Goal: Entertainment & Leisure: Consume media (video, audio)

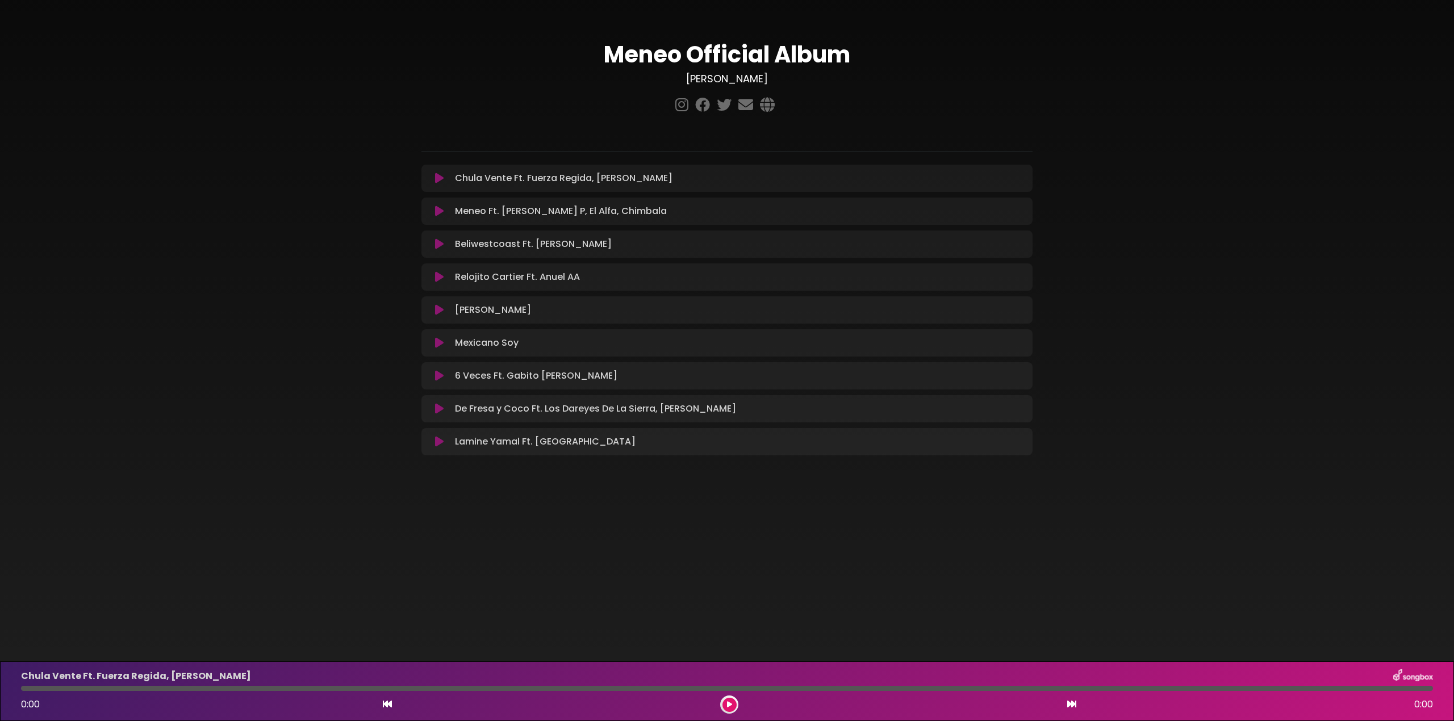
click at [438, 314] on icon at bounding box center [439, 309] width 9 height 11
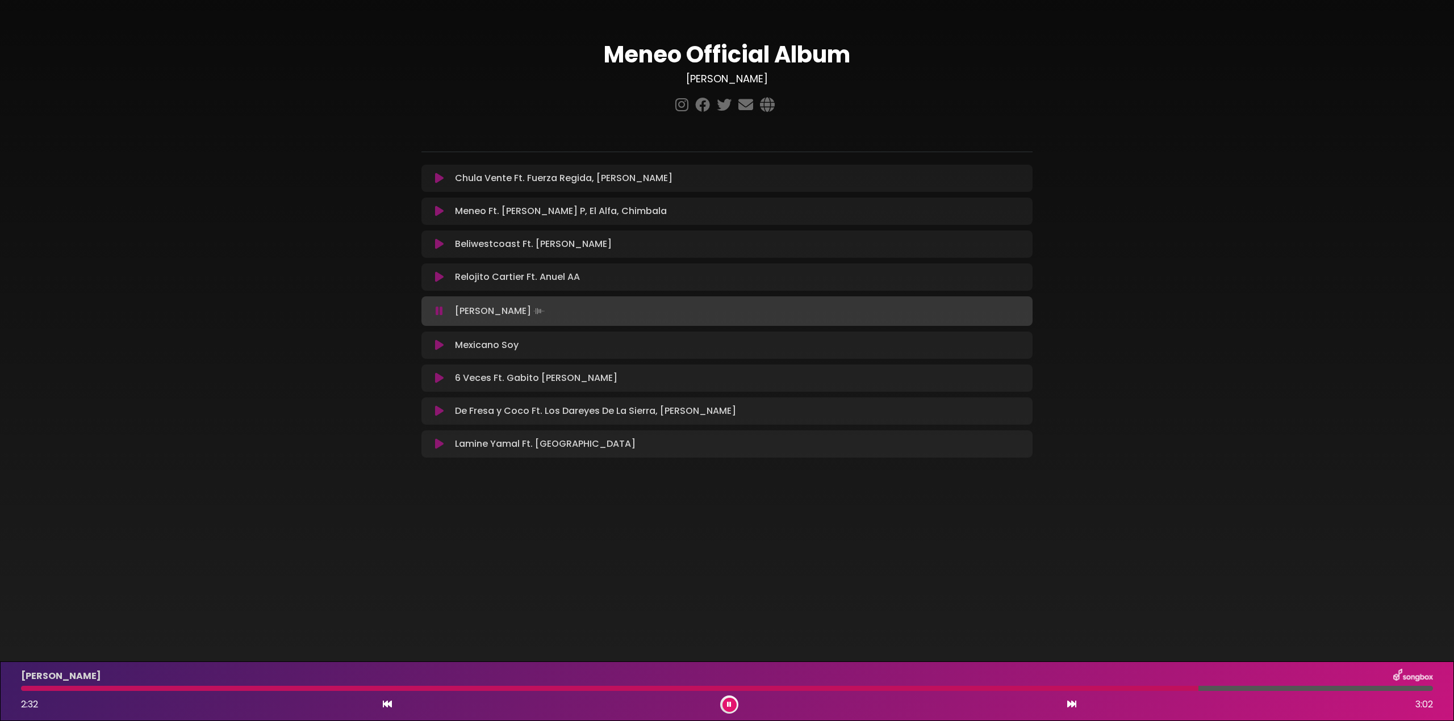
click at [729, 703] on icon at bounding box center [729, 704] width 5 height 7
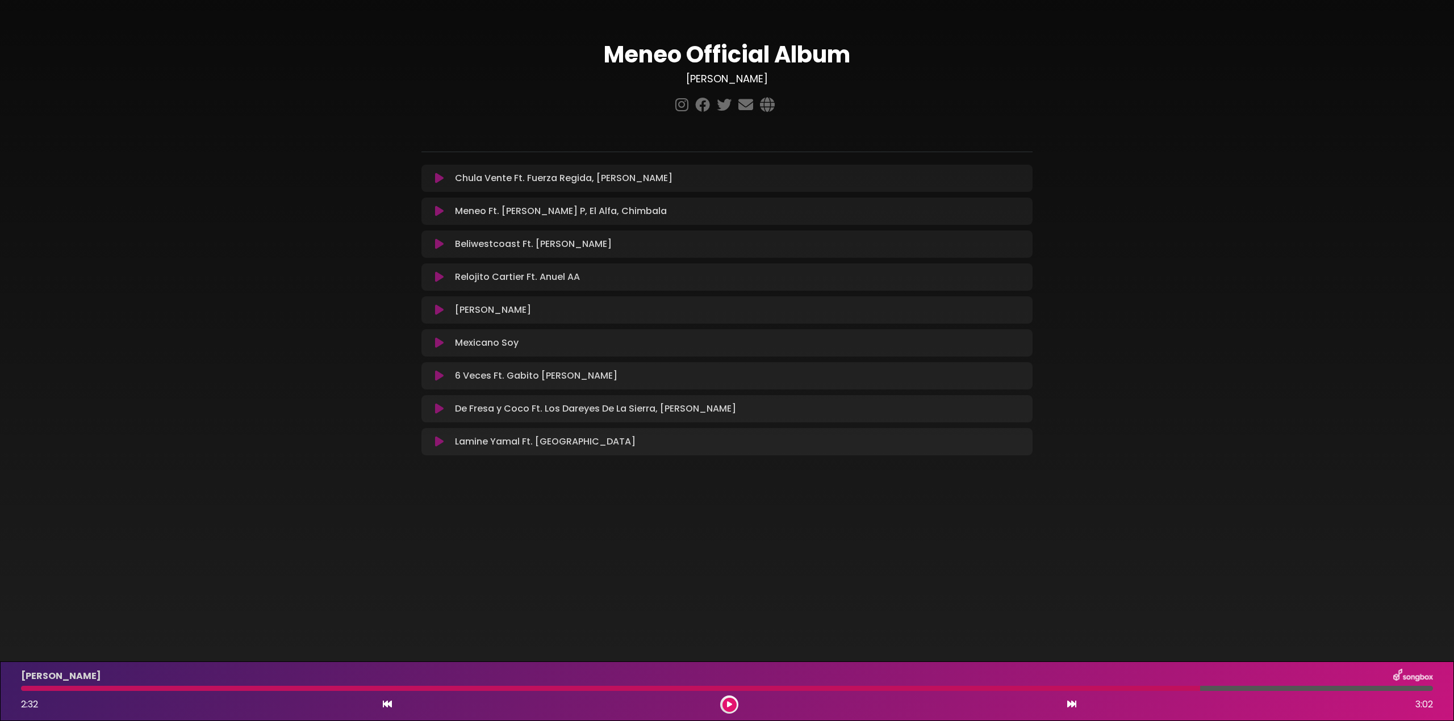
click at [437, 214] on icon at bounding box center [439, 211] width 9 height 11
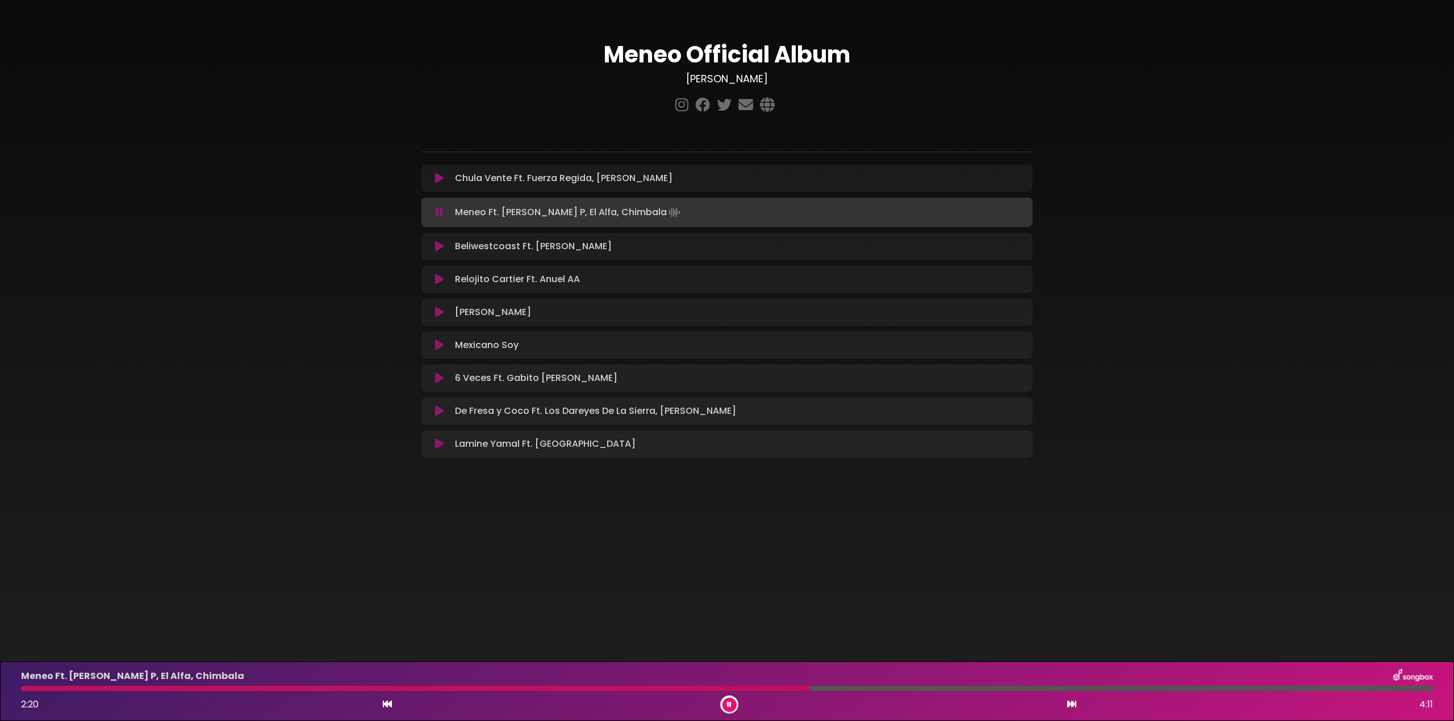
click at [70, 695] on div "Meneo Ft. [PERSON_NAME] P, El Alfa, Chimbala 2:20 4:11" at bounding box center [727, 691] width 1426 height 45
click at [73, 693] on div "Meneo Ft. [PERSON_NAME] P, El Alfa, Chimbala 2:20 4:11" at bounding box center [727, 691] width 1426 height 45
click at [76, 692] on div "Meneo Ft. [PERSON_NAME] P, El Alfa, Chimbala 2:21 4:11" at bounding box center [727, 691] width 1426 height 45
drag, startPoint x: 812, startPoint y: 689, endPoint x: 794, endPoint y: 690, distance: 18.2
click at [793, 690] on div at bounding box center [727, 688] width 1412 height 5
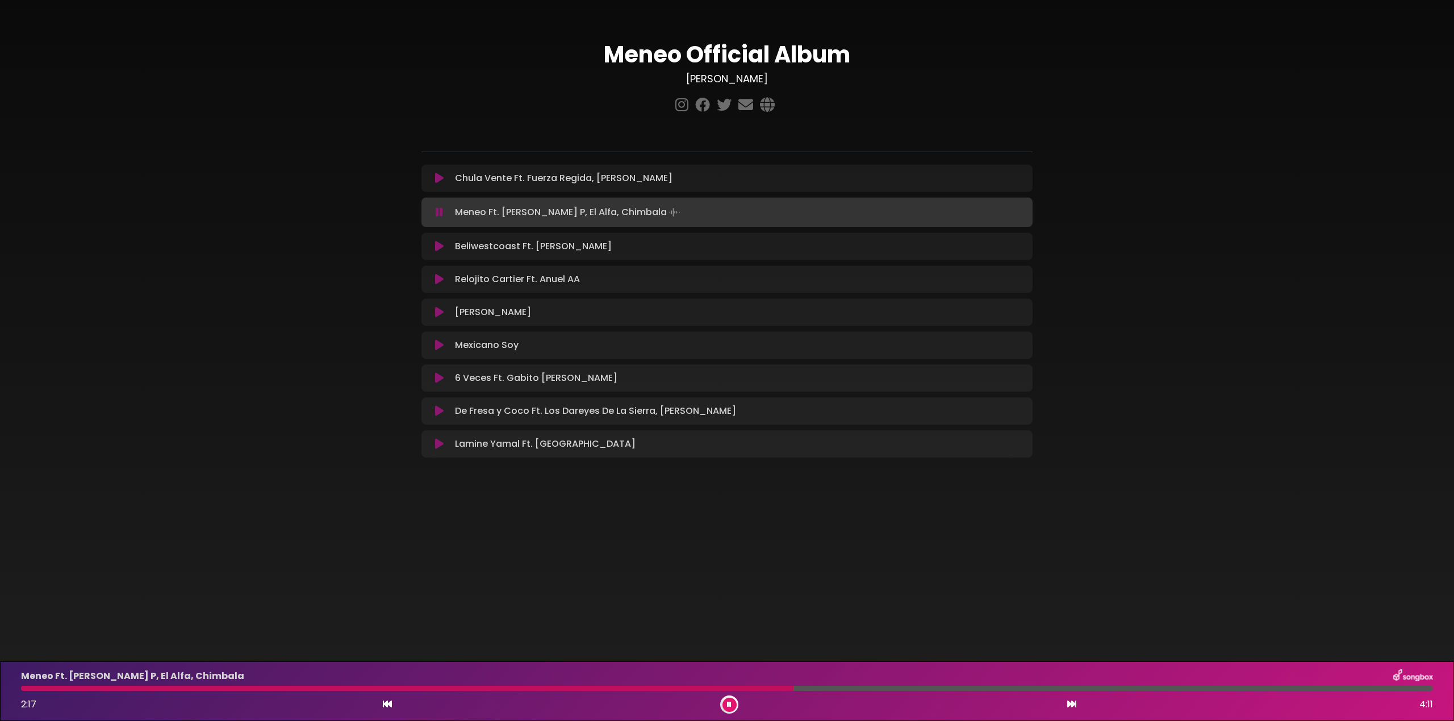
drag, startPoint x: 801, startPoint y: 688, endPoint x: 218, endPoint y: 694, distance: 582.8
click at [223, 691] on div at bounding box center [727, 688] width 1412 height 5
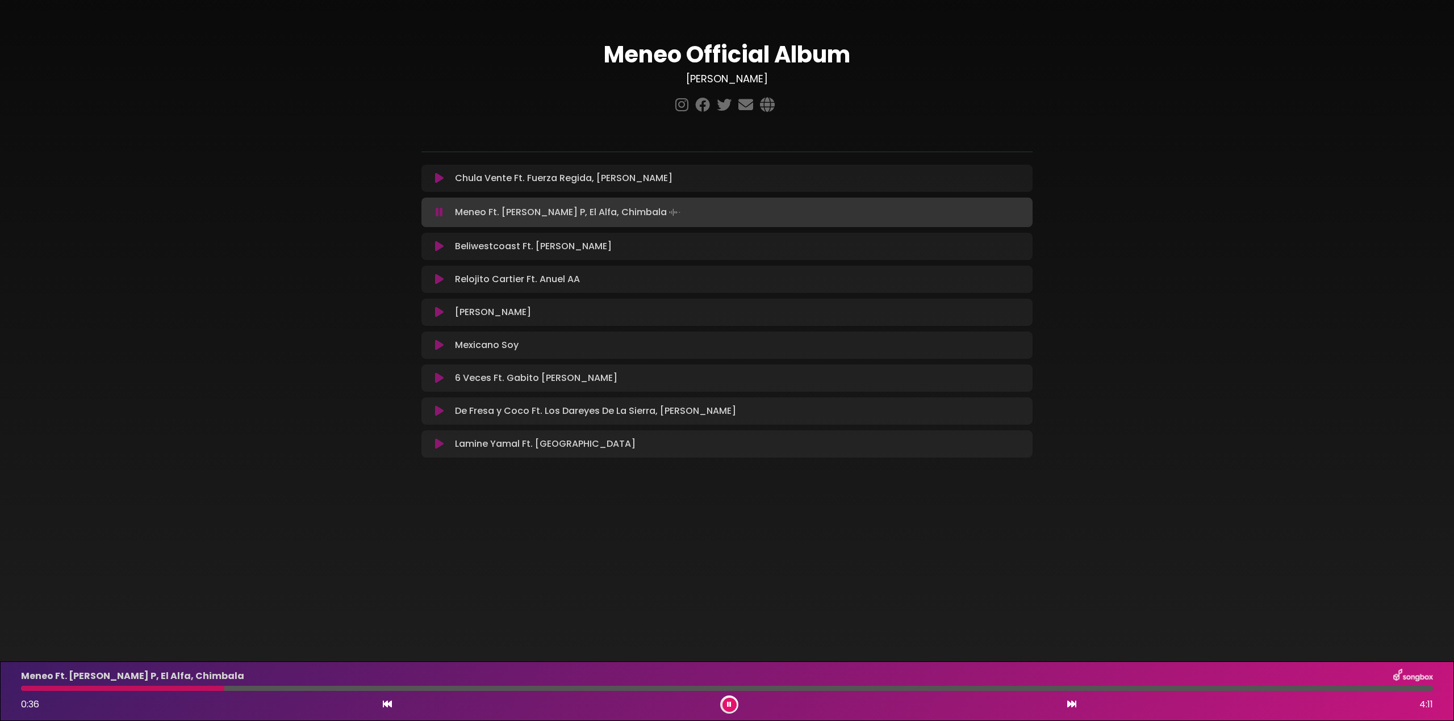
click at [217, 692] on div "Meneo Ft. [PERSON_NAME] P, El Alfa, Chimbala 0:36 4:11" at bounding box center [727, 691] width 1426 height 45
drag, startPoint x: 106, startPoint y: 690, endPoint x: 72, endPoint y: 689, distance: 33.5
click at [72, 689] on div "Meneo Ft. [PERSON_NAME] P, El Alfa, Chimbala 0:36 4:11" at bounding box center [727, 691] width 1426 height 45
click at [72, 689] on div at bounding box center [124, 688] width 206 height 5
click at [53, 689] on div at bounding box center [49, 688] width 56 height 5
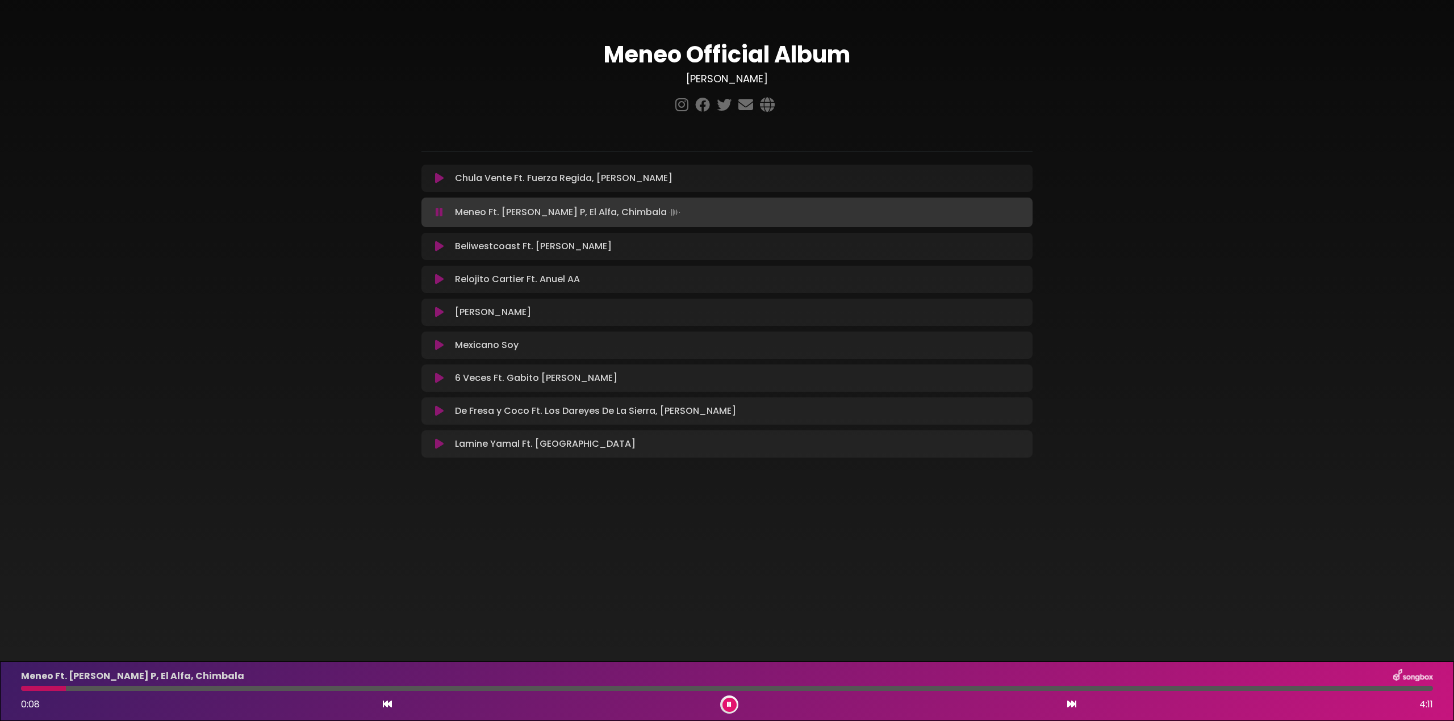
click at [108, 690] on div at bounding box center [727, 688] width 1412 height 5
click at [140, 692] on div "Meneo Ft. [PERSON_NAME] P, El Alfa, Chimbala 0:24 4:11" at bounding box center [727, 691] width 1426 height 45
click at [143, 691] on div at bounding box center [90, 688] width 139 height 5
click at [132, 691] on div at bounding box center [83, 688] width 124 height 5
click at [132, 691] on div at bounding box center [81, 688] width 120 height 5
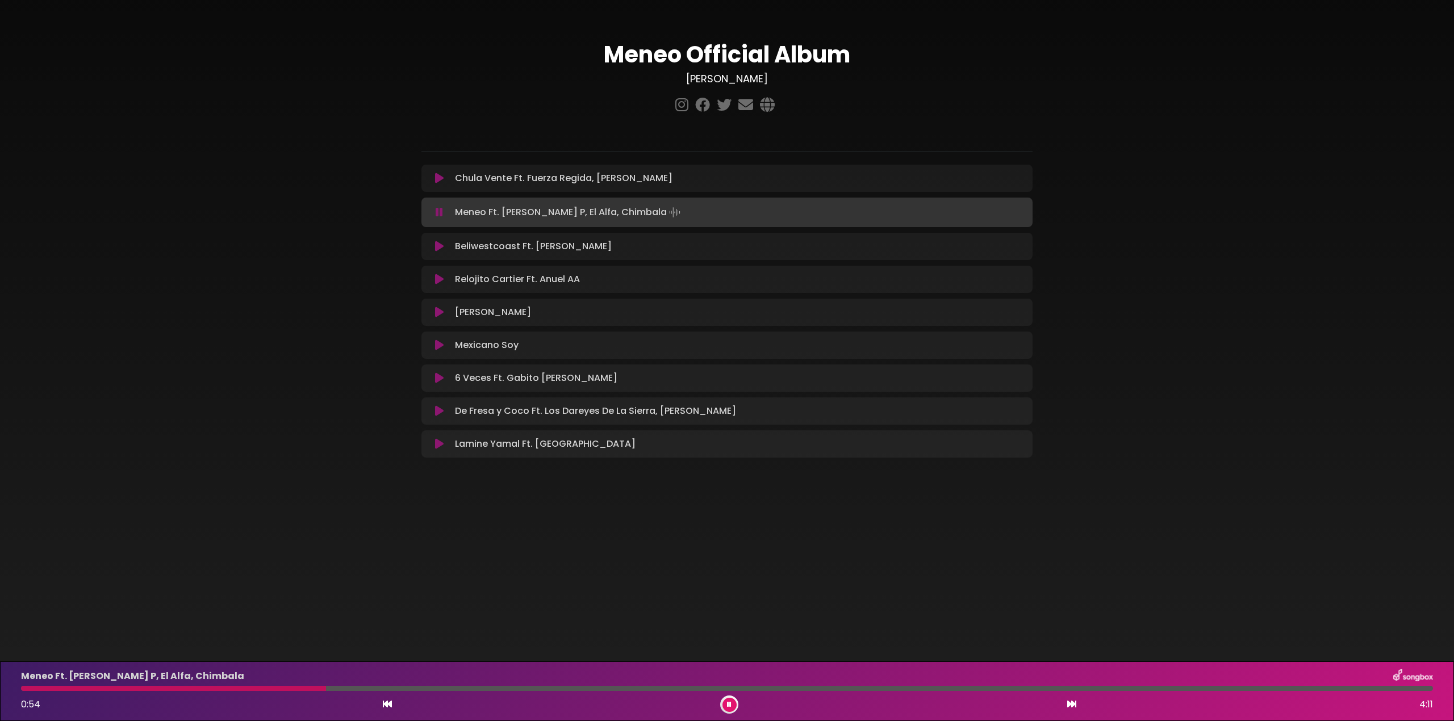
click at [282, 691] on div at bounding box center [173, 688] width 305 height 5
click at [272, 690] on div at bounding box center [156, 688] width 271 height 5
drag, startPoint x: 450, startPoint y: 250, endPoint x: 452, endPoint y: 257, distance: 7.5
click at [452, 251] on div "Beliwestcoast Ft. [PERSON_NAME] Loading Track..." at bounding box center [737, 247] width 575 height 14
click at [435, 247] on button at bounding box center [439, 246] width 22 height 11
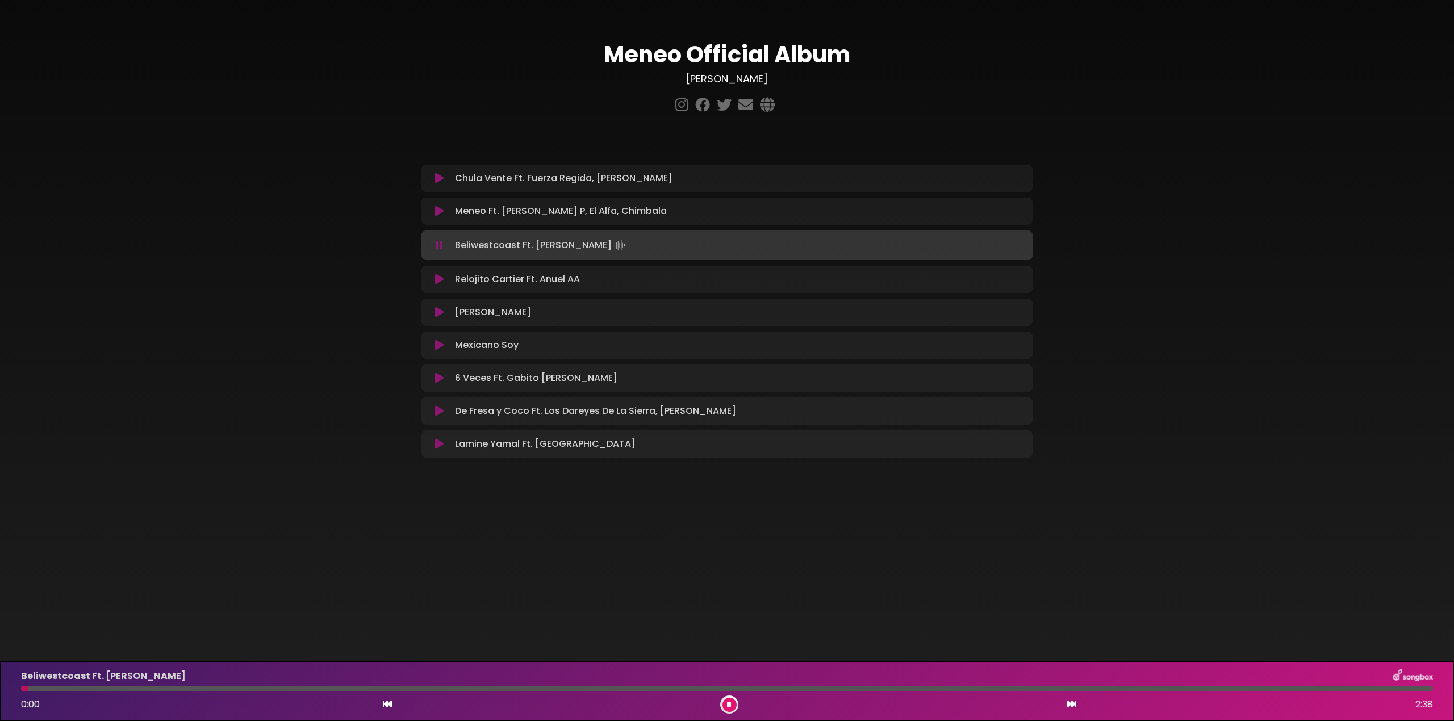
click at [114, 692] on div "Beliwestcoast Ft. [PERSON_NAME] 0:00 2:38" at bounding box center [727, 691] width 1426 height 45
click at [135, 691] on div "Beliwestcoast Ft. [PERSON_NAME] 0:01 2:38" at bounding box center [727, 691] width 1426 height 45
drag, startPoint x: 122, startPoint y: 691, endPoint x: 186, endPoint y: 693, distance: 64.2
click at [186, 693] on div "Beliwestcoast Ft. [PERSON_NAME] 0:02 2:38" at bounding box center [727, 691] width 1426 height 45
drag, startPoint x: 78, startPoint y: 694, endPoint x: 148, endPoint y: 697, distance: 70.5
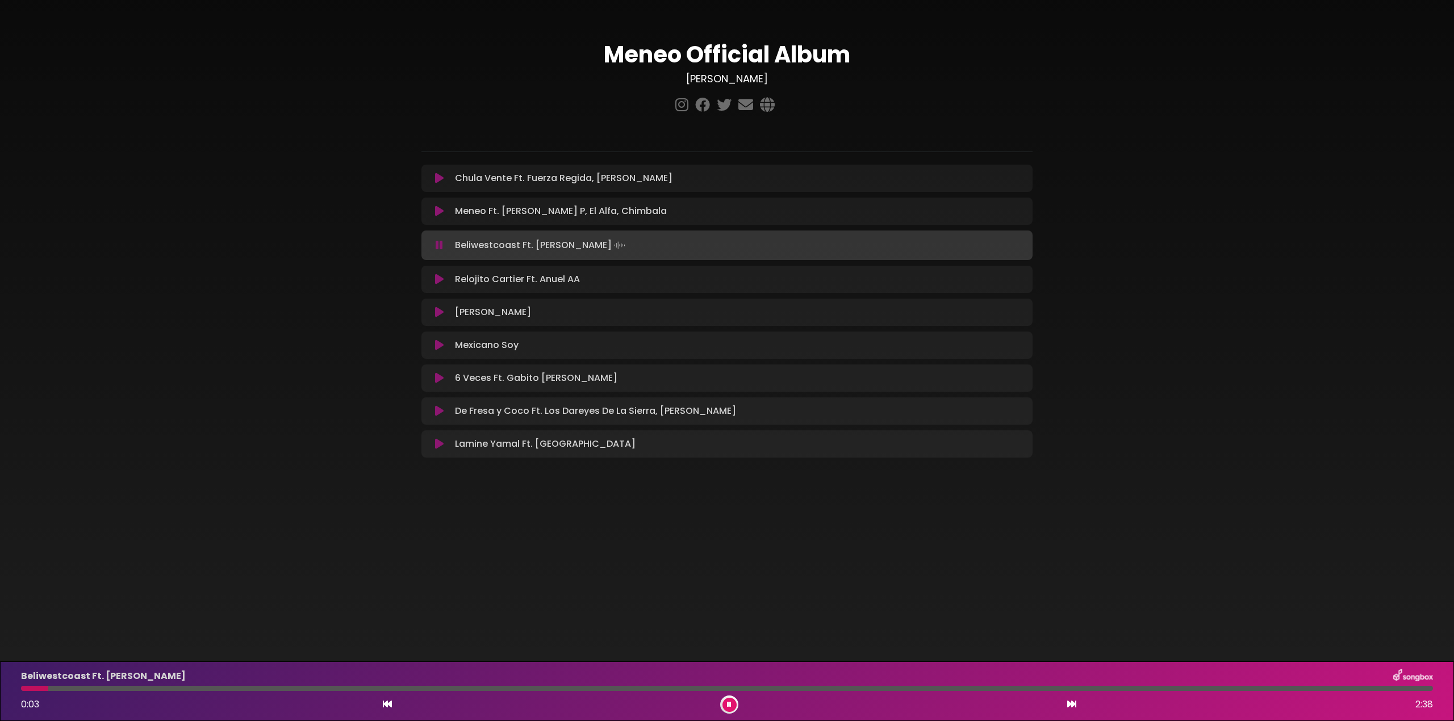
click at [141, 699] on div "Beliwestcoast Ft. [PERSON_NAME] 0:03 2:38" at bounding box center [727, 691] width 1426 height 45
click at [177, 689] on div at bounding box center [727, 688] width 1412 height 5
click at [178, 689] on div at bounding box center [727, 688] width 1412 height 5
click at [274, 693] on div "Beliwestcoast Ft. [PERSON_NAME] 0:19 2:38" at bounding box center [727, 691] width 1426 height 45
click at [298, 689] on div at bounding box center [727, 688] width 1412 height 5
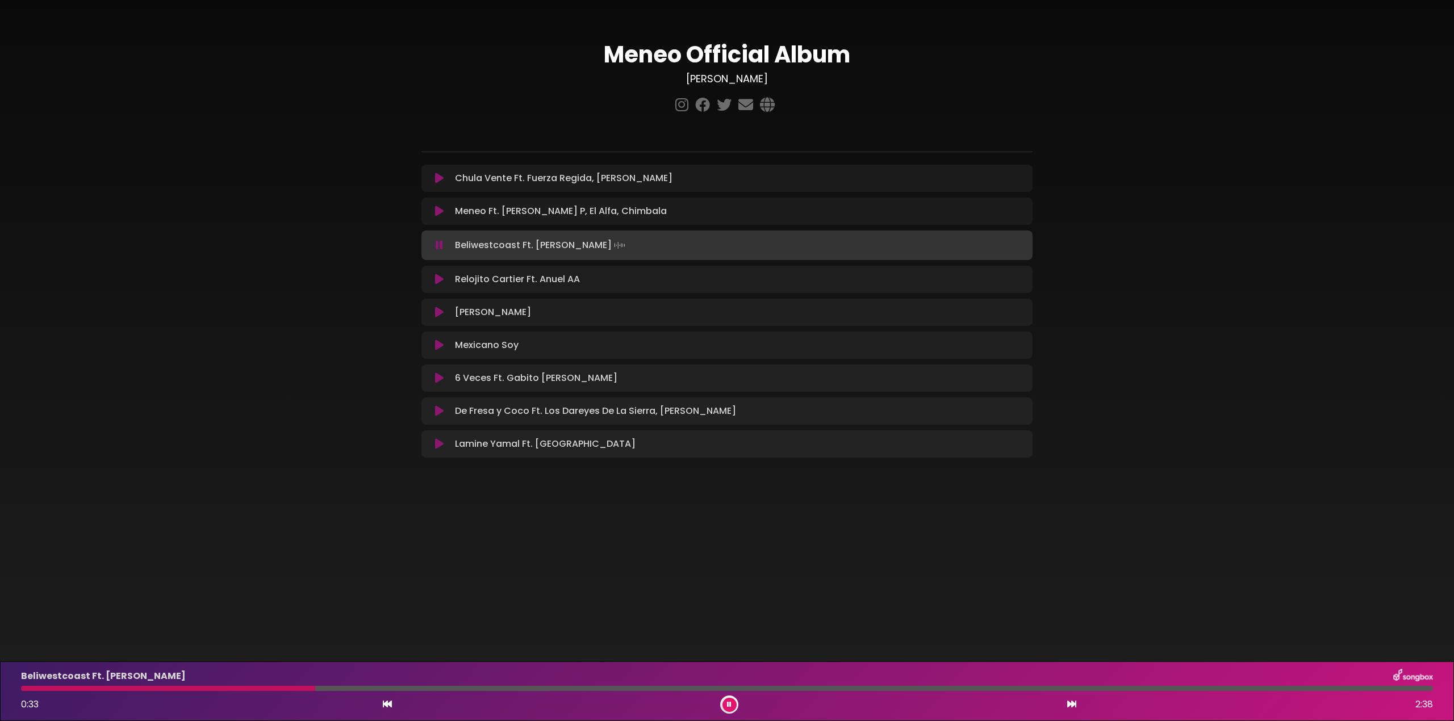
click at [252, 687] on div at bounding box center [168, 688] width 294 height 5
click at [197, 690] on div at bounding box center [196, 688] width 350 height 5
click at [268, 689] on div at bounding box center [157, 688] width 273 height 5
click at [256, 690] on div at bounding box center [147, 688] width 253 height 5
click at [248, 690] on div at bounding box center [168, 688] width 295 height 5
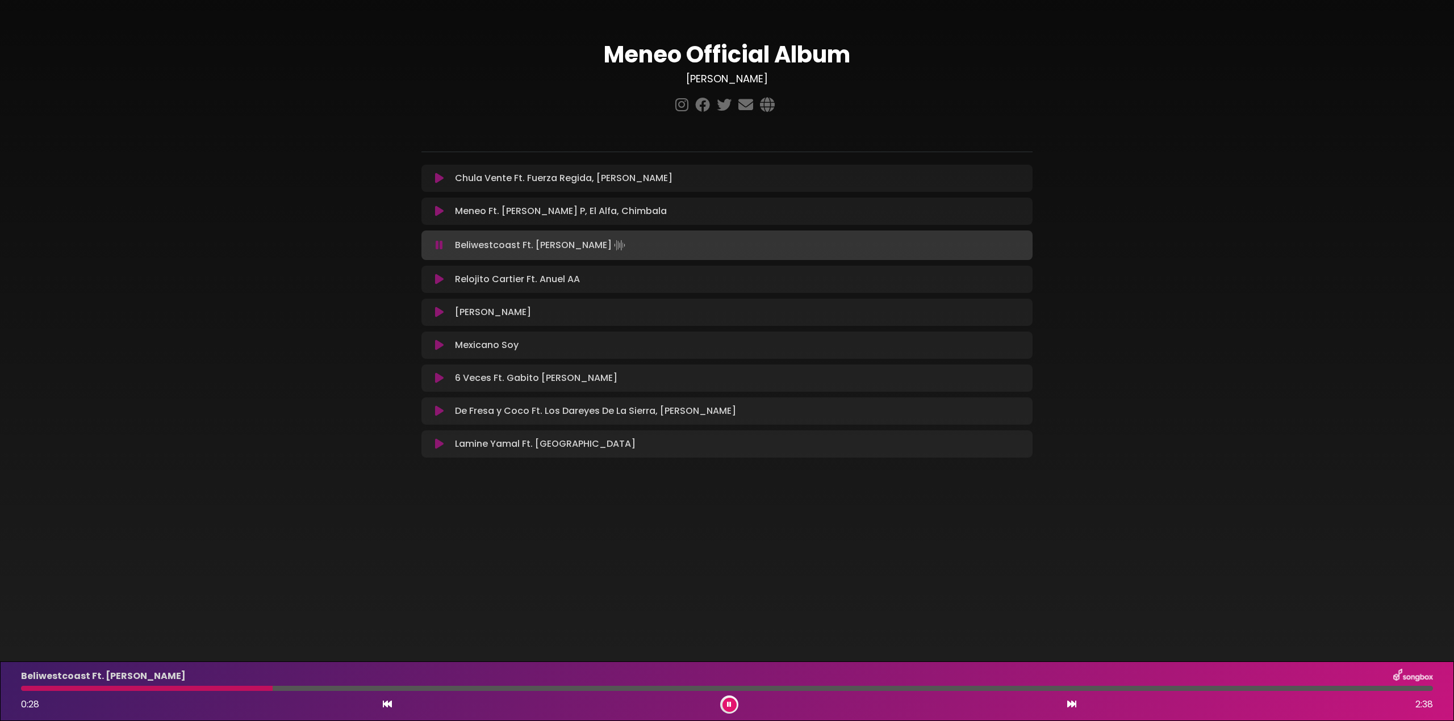
click at [429, 688] on div at bounding box center [727, 688] width 1412 height 5
click at [480, 690] on div at bounding box center [727, 688] width 1412 height 5
click at [557, 688] on div at bounding box center [727, 688] width 1412 height 5
click at [645, 688] on div at bounding box center [727, 688] width 1412 height 5
click at [759, 691] on div "Beliwestcoast Ft. [PERSON_NAME] 1:11 2:38" at bounding box center [727, 691] width 1426 height 45
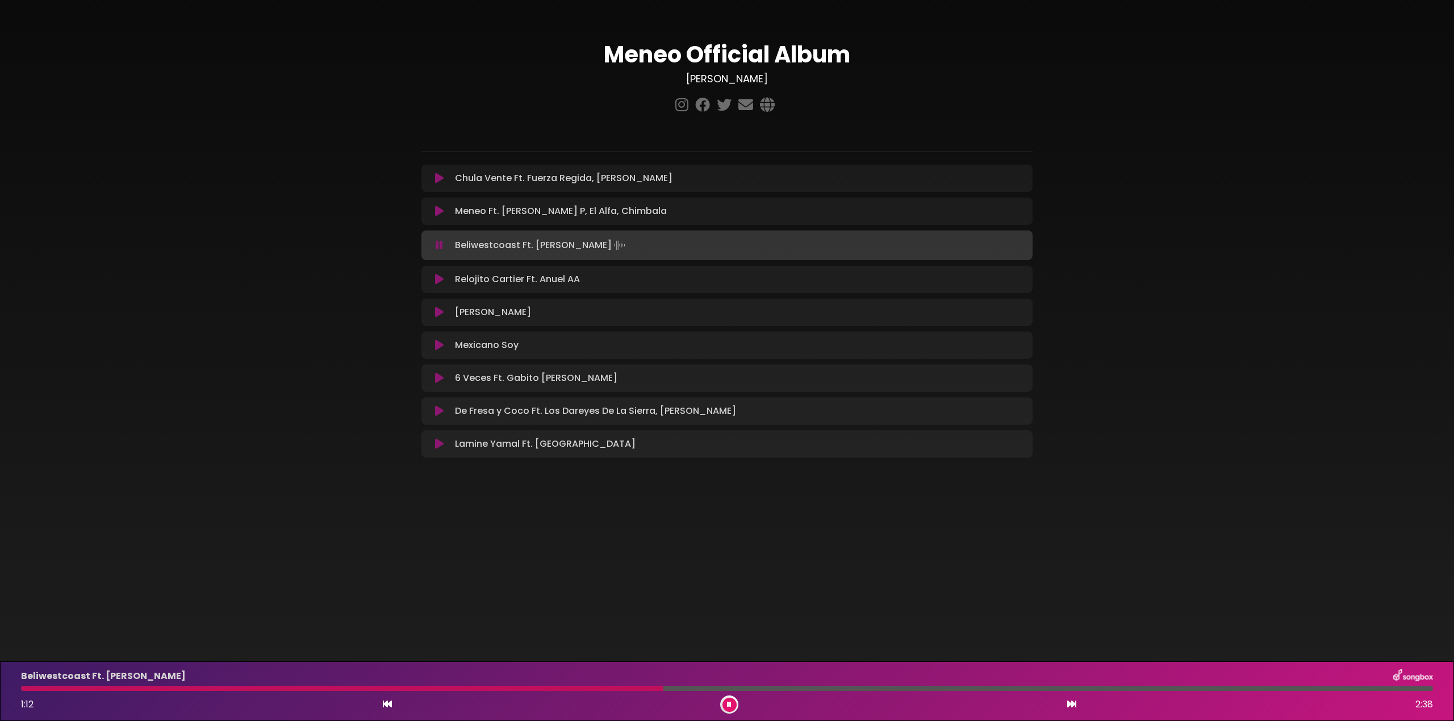
click at [769, 690] on div at bounding box center [727, 688] width 1412 height 5
click at [148, 691] on div "Beliwestcoast Ft. [PERSON_NAME] 1:25 2:38" at bounding box center [727, 691] width 1426 height 45
click at [197, 691] on div at bounding box center [404, 688] width 767 height 5
click at [765, 693] on div "Beliwestcoast Ft. [PERSON_NAME] 1:02 2:38" at bounding box center [727, 691] width 1426 height 45
click at [748, 692] on div "Beliwestcoast Ft. [PERSON_NAME] 1:03 2:38" at bounding box center [727, 691] width 1426 height 45
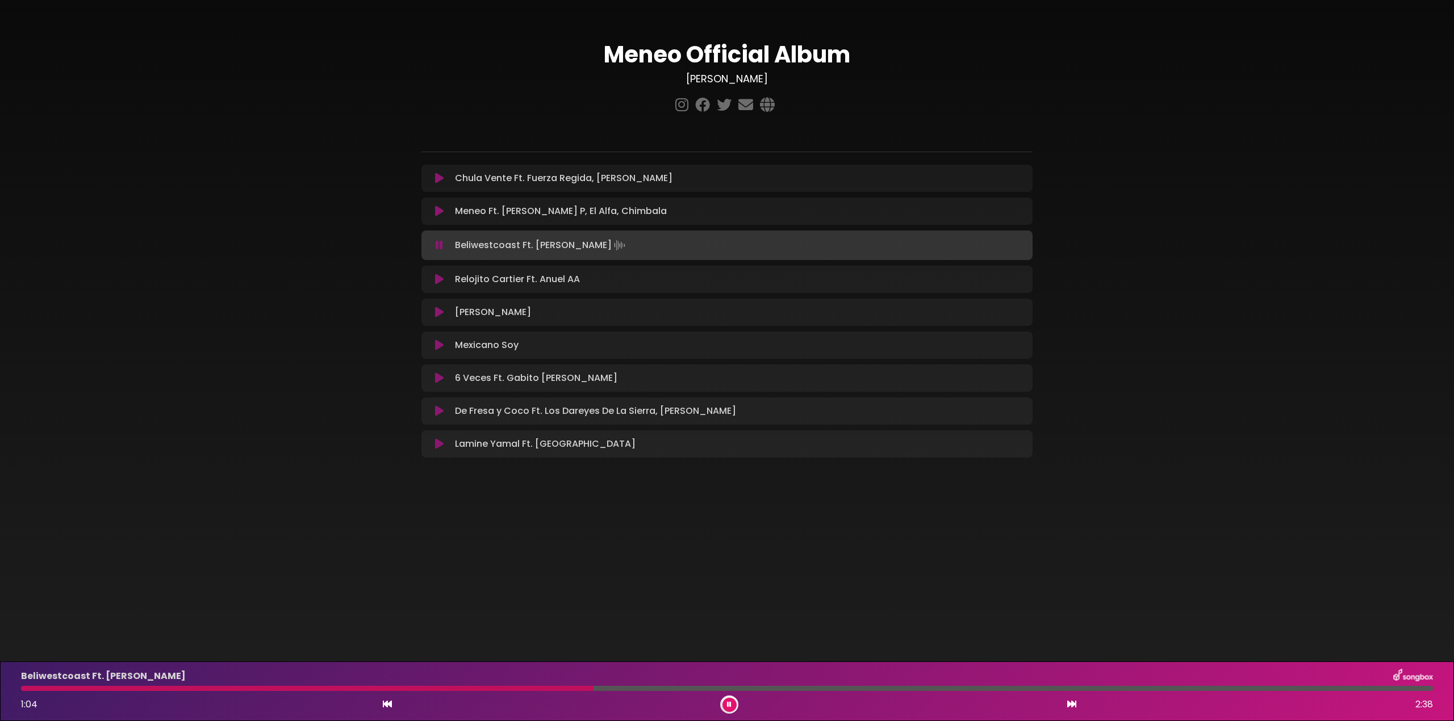
click at [753, 689] on div at bounding box center [727, 688] width 1412 height 5
drag, startPoint x: 753, startPoint y: 689, endPoint x: 744, endPoint y: 688, distance: 9.1
click at [753, 689] on div at bounding box center [727, 688] width 1412 height 5
click at [803, 690] on div at bounding box center [727, 688] width 1412 height 5
click at [843, 691] on div at bounding box center [727, 688] width 1412 height 5
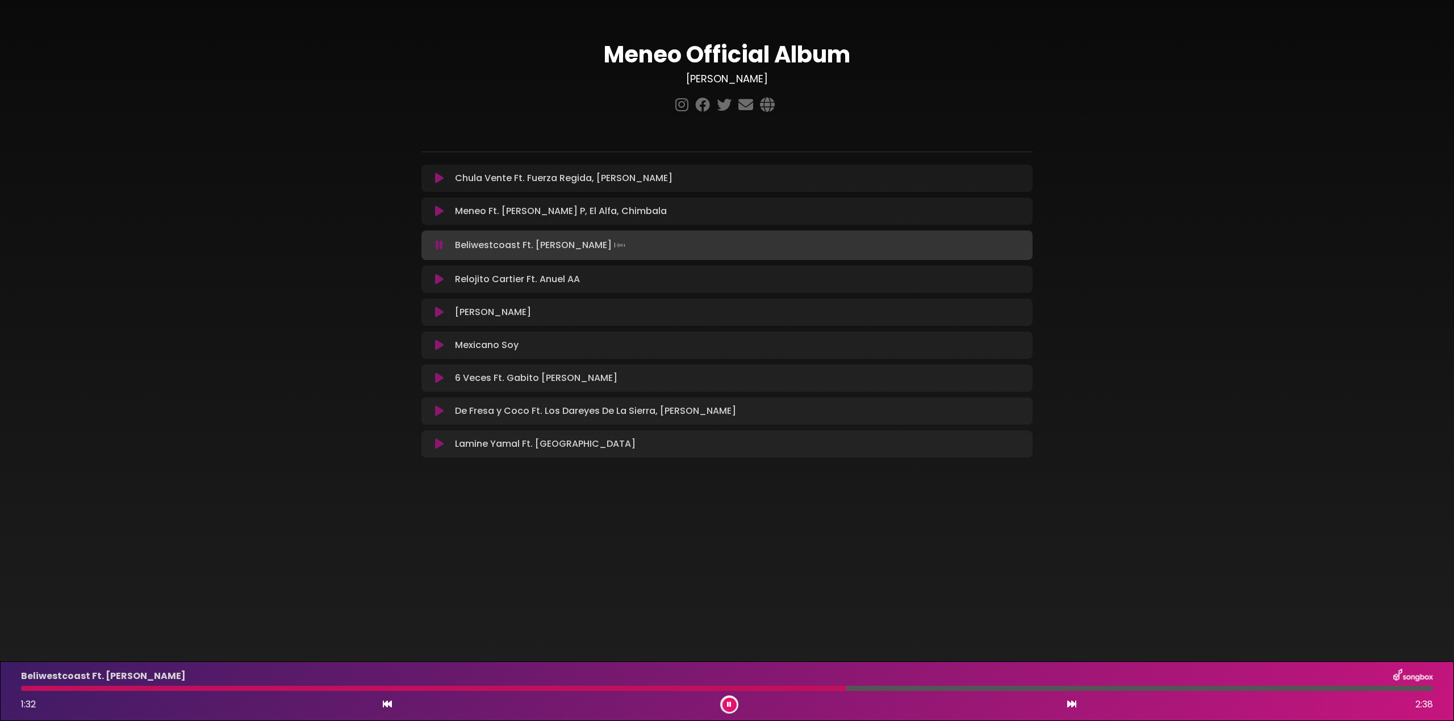
click at [880, 691] on div at bounding box center [727, 688] width 1412 height 5
click at [913, 690] on div at bounding box center [727, 688] width 1412 height 5
click at [1066, 690] on div at bounding box center [727, 688] width 1412 height 5
click at [1248, 688] on div at bounding box center [727, 688] width 1412 height 5
click at [999, 692] on div "Beliwestcoast Ft. [PERSON_NAME] 2:19 2:38" at bounding box center [727, 691] width 1426 height 45
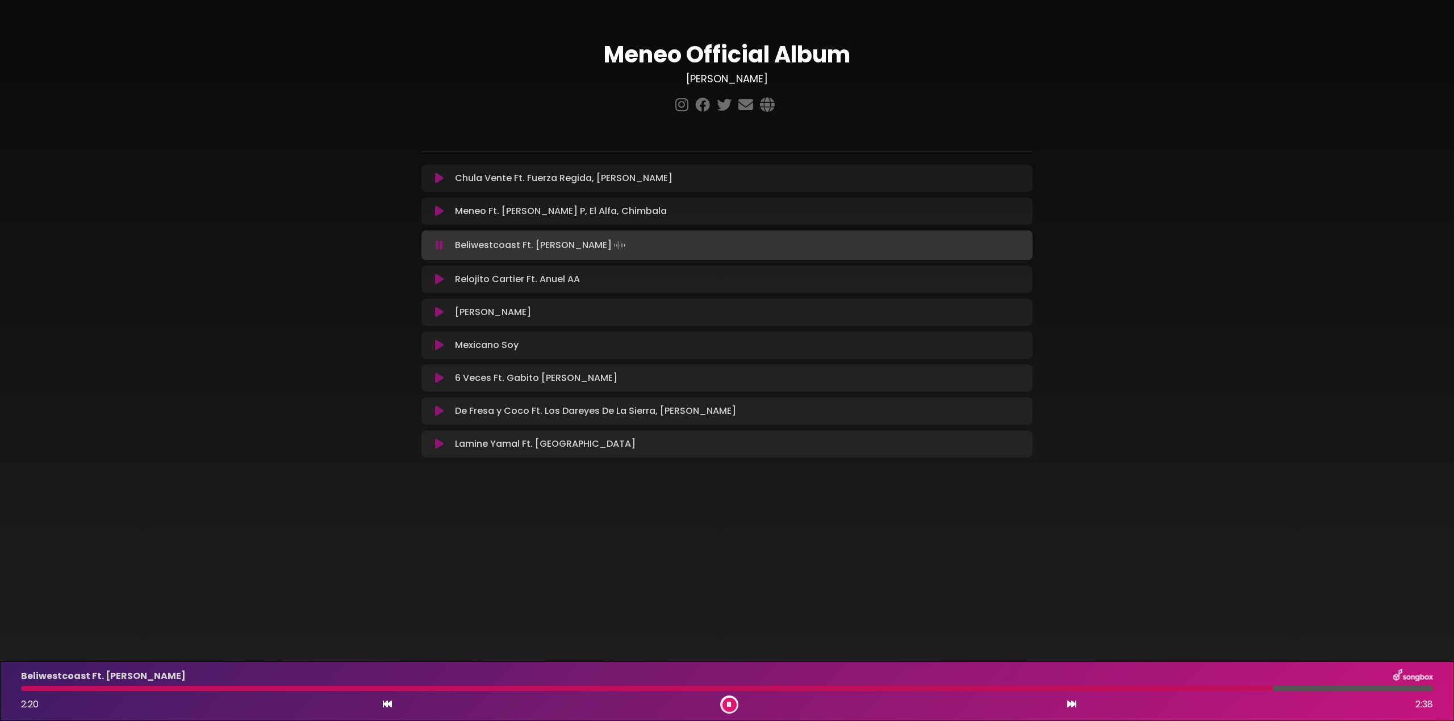
click at [287, 688] on div at bounding box center [647, 688] width 1252 height 5
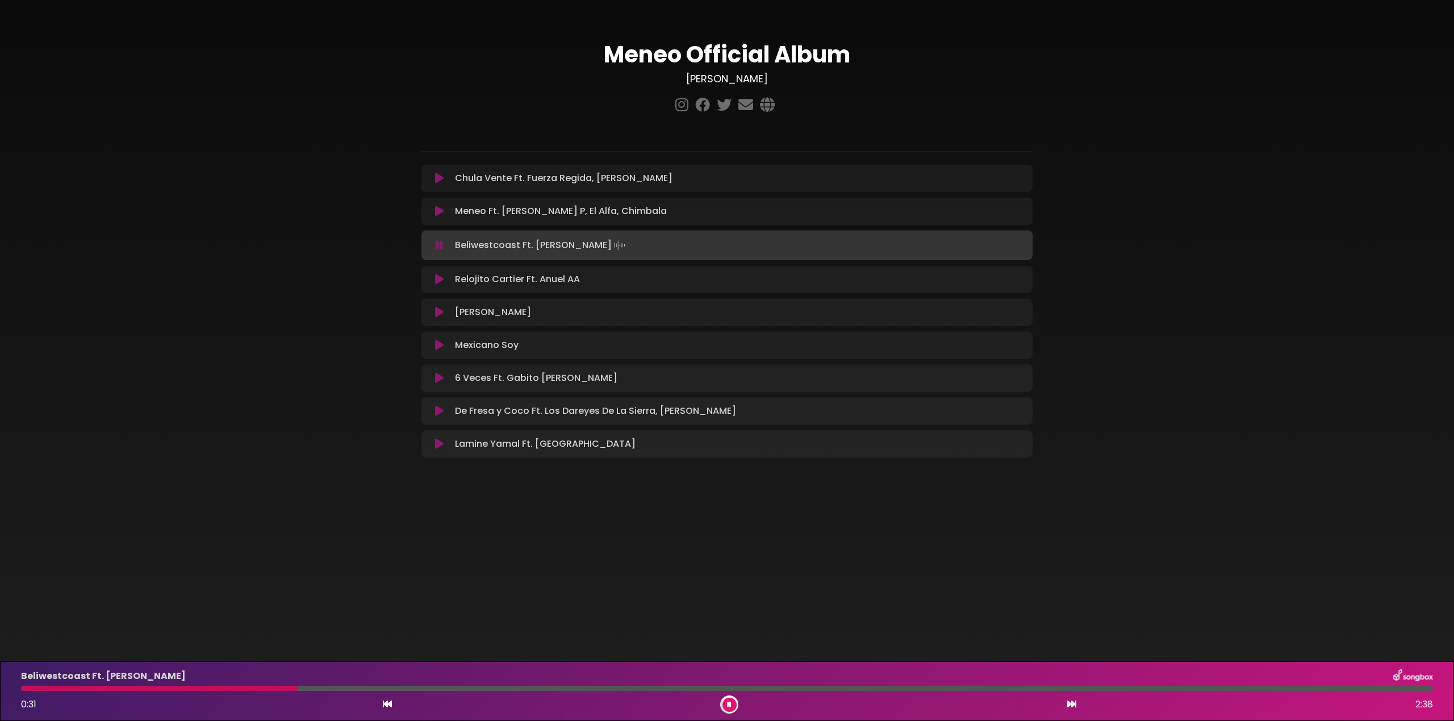
click at [353, 690] on div at bounding box center [727, 688] width 1412 height 5
click at [386, 690] on div at bounding box center [727, 688] width 1412 height 5
click at [529, 692] on div "Beliwestcoast Ft. [PERSON_NAME] 0:46 2:38" at bounding box center [727, 691] width 1426 height 45
click at [534, 692] on div "Beliwestcoast Ft. [PERSON_NAME] 0:47 2:38" at bounding box center [727, 691] width 1426 height 45
click at [541, 691] on div at bounding box center [727, 688] width 1412 height 5
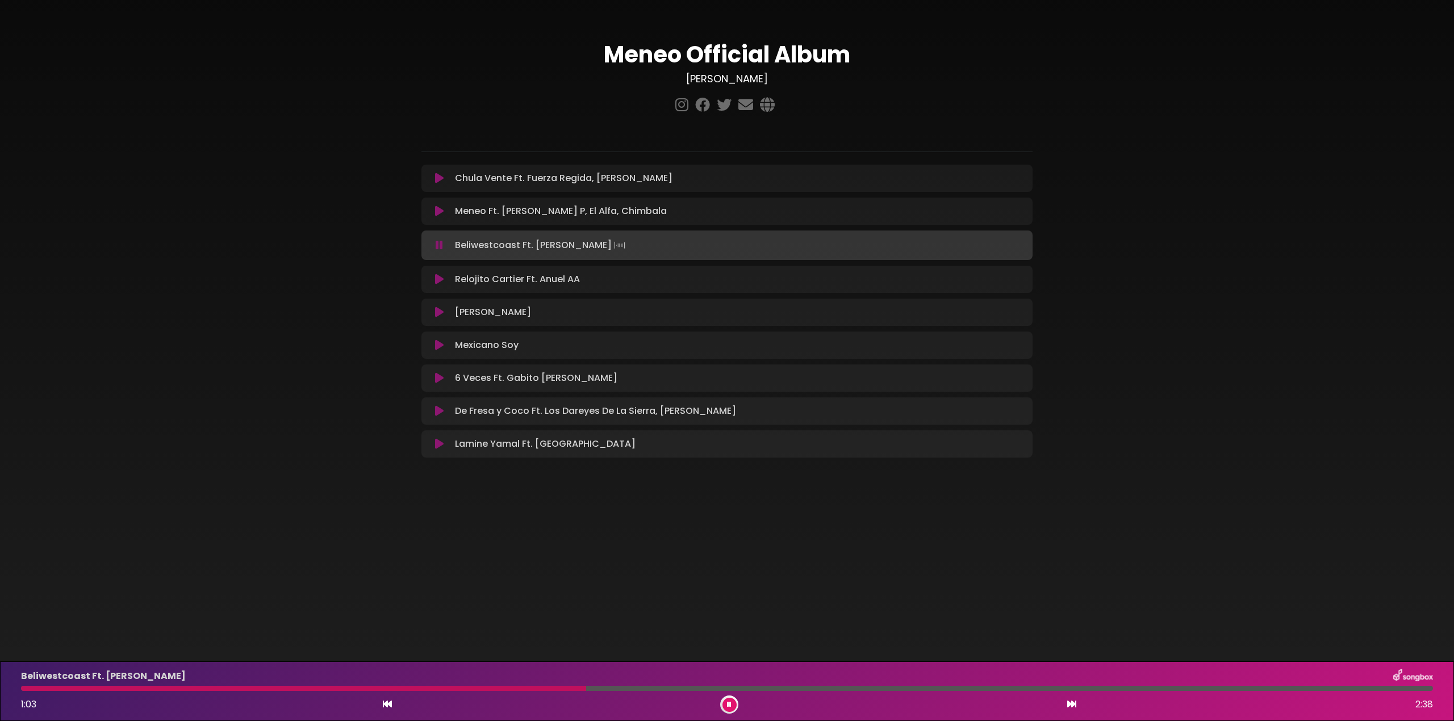
click at [728, 706] on icon at bounding box center [729, 704] width 5 height 7
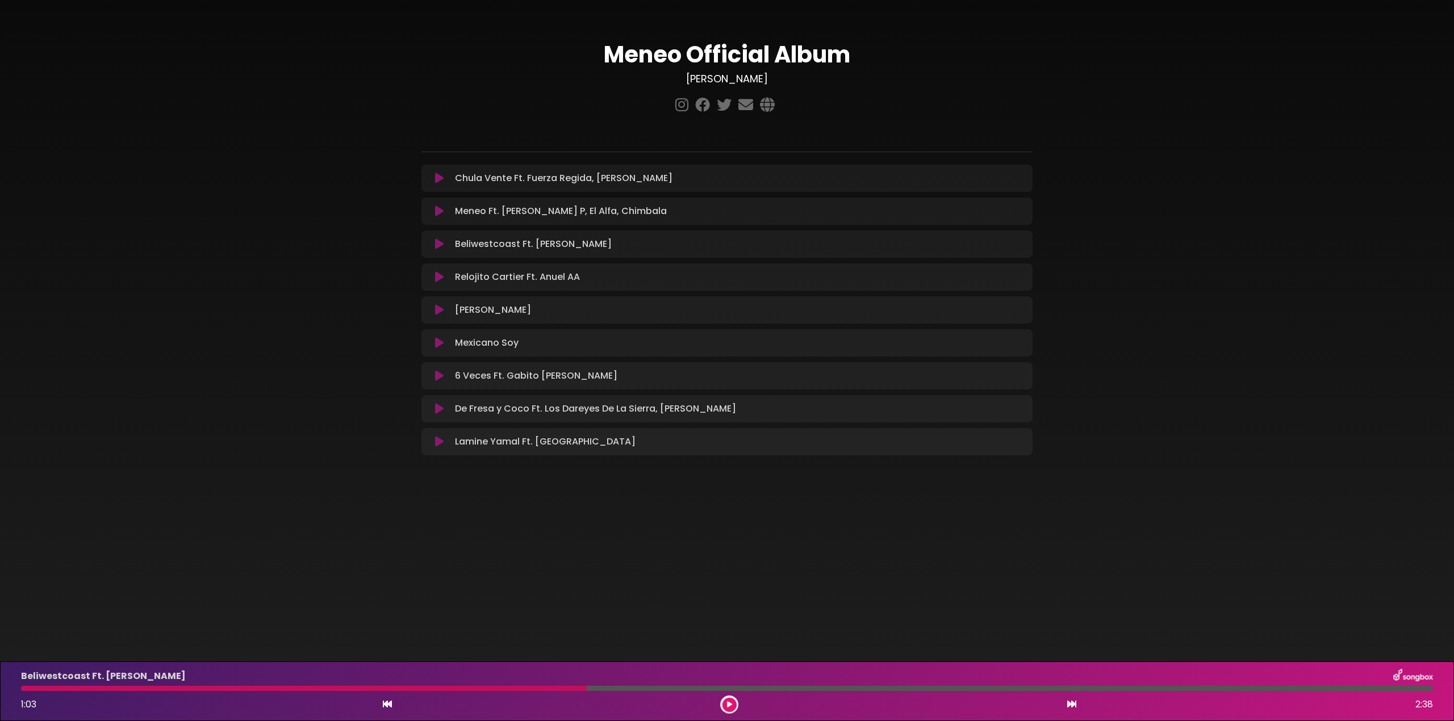
click at [441, 280] on icon at bounding box center [439, 276] width 9 height 11
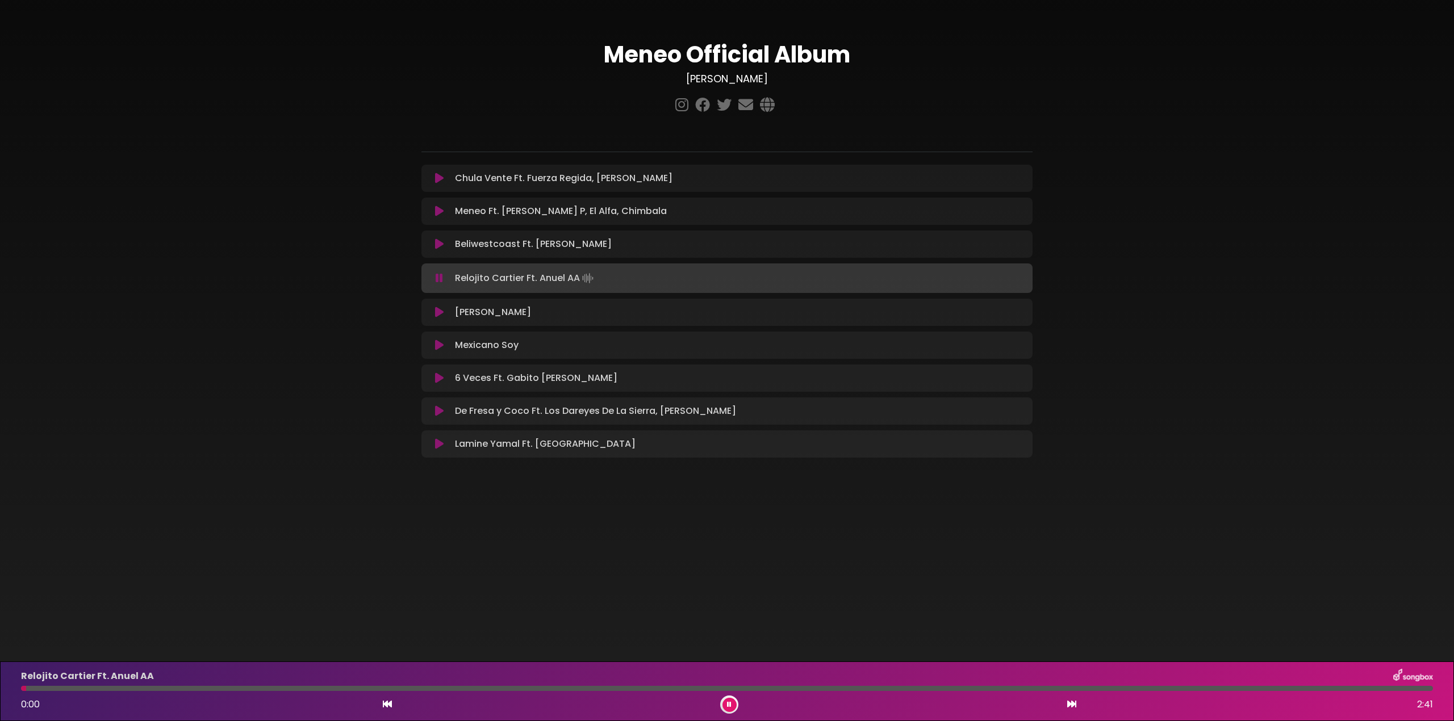
click at [342, 689] on div at bounding box center [727, 688] width 1412 height 5
click at [272, 685] on div "Relojito Cartier Ft. Anuel AA 0:38 2:41" at bounding box center [727, 691] width 1426 height 45
click at [271, 688] on div at bounding box center [191, 688] width 341 height 5
click at [275, 688] on div at bounding box center [155, 688] width 268 height 5
click at [275, 688] on div at bounding box center [154, 688] width 267 height 5
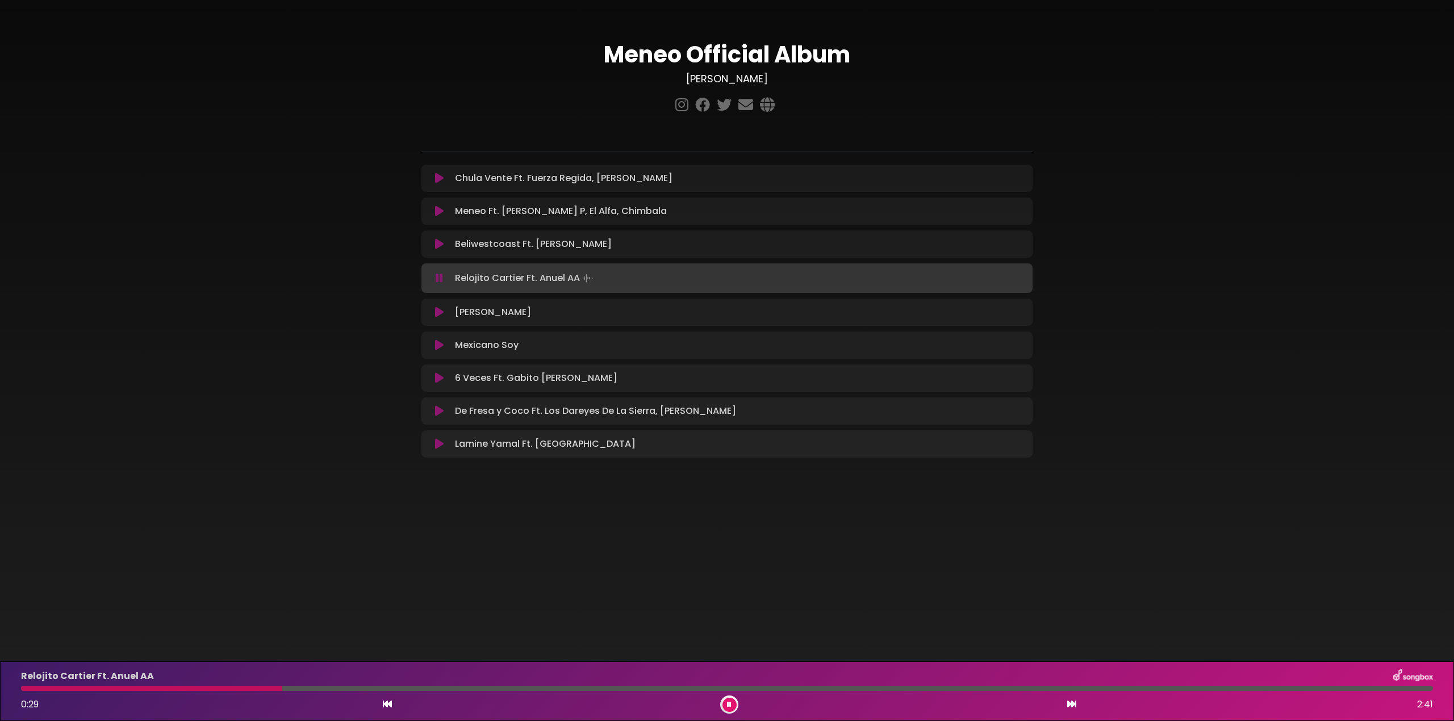
click at [269, 690] on div at bounding box center [151, 688] width 261 height 5
click at [621, 689] on div at bounding box center [727, 688] width 1412 height 5
click at [651, 689] on div at bounding box center [727, 688] width 1412 height 5
click at [678, 688] on div at bounding box center [727, 688] width 1412 height 5
click at [705, 690] on div at bounding box center [727, 688] width 1412 height 5
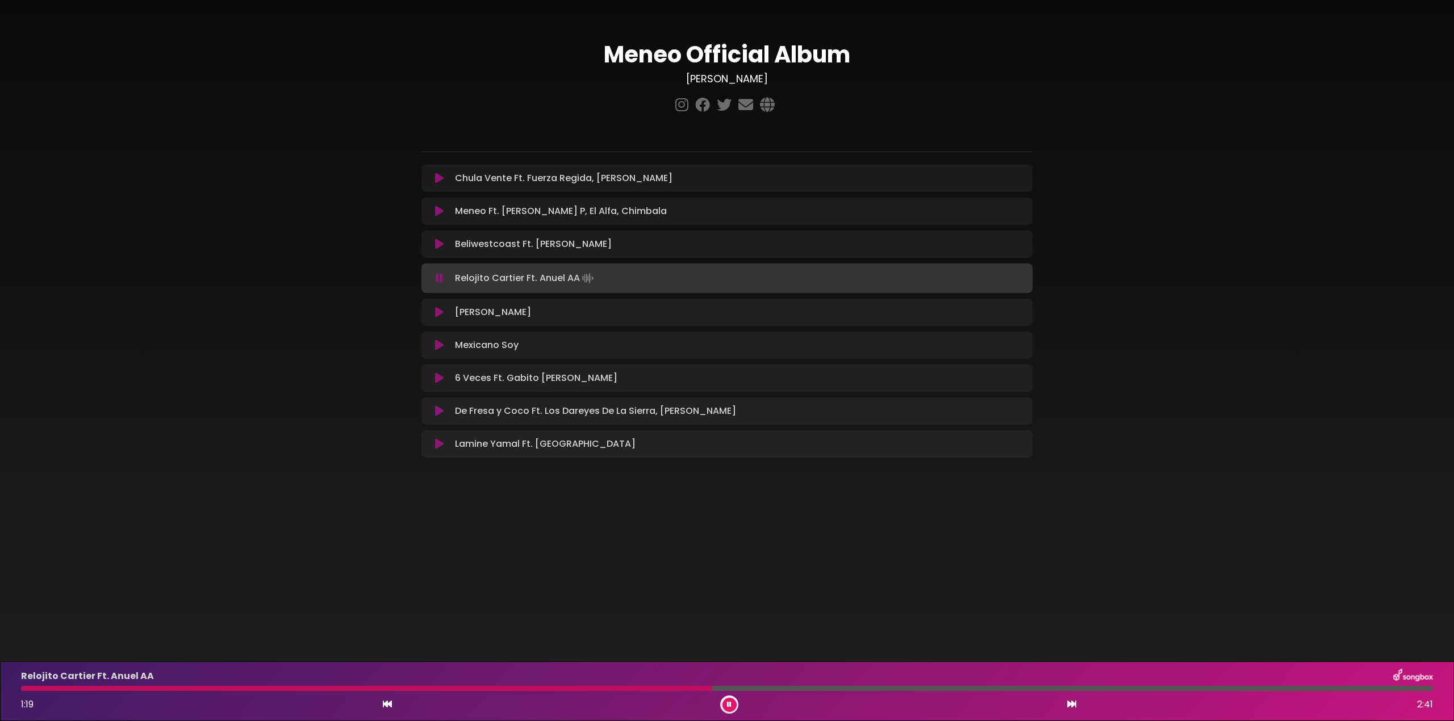
click at [671, 692] on div "Relojito Cartier Ft. Anuel AA 1:19 2:41" at bounding box center [727, 691] width 1426 height 45
click at [675, 689] on div at bounding box center [369, 688] width 696 height 5
click at [913, 691] on div "Relojito Cartier Ft. Anuel AA 1:18 2:41" at bounding box center [727, 691] width 1426 height 45
click at [928, 691] on div "Relojito Cartier Ft. Anuel AA 1:19 2:41" at bounding box center [727, 691] width 1426 height 45
click at [938, 689] on div at bounding box center [727, 688] width 1412 height 5
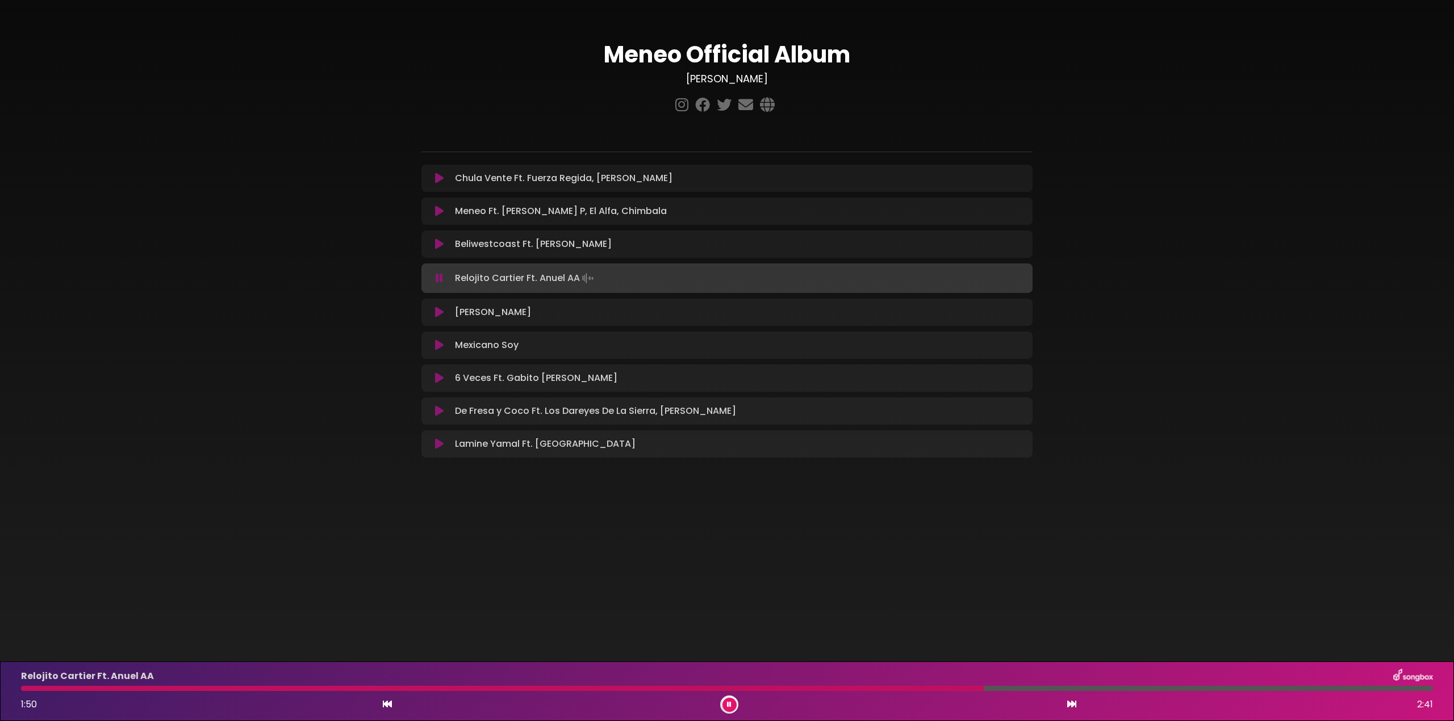
click at [796, 682] on div "Relojito Cartier Ft. Anuel AA" at bounding box center [727, 676] width 1426 height 15
click at [822, 695] on div "Relojito Cartier Ft. Anuel AA 1:50 2:41" at bounding box center [727, 691] width 1426 height 45
click at [840, 690] on div at bounding box center [727, 688] width 1412 height 5
click at [856, 692] on div "Relojito Cartier Ft. Anuel AA 1:49 2:41" at bounding box center [727, 691] width 1426 height 45
click at [867, 688] on div at bounding box center [500, 688] width 958 height 5
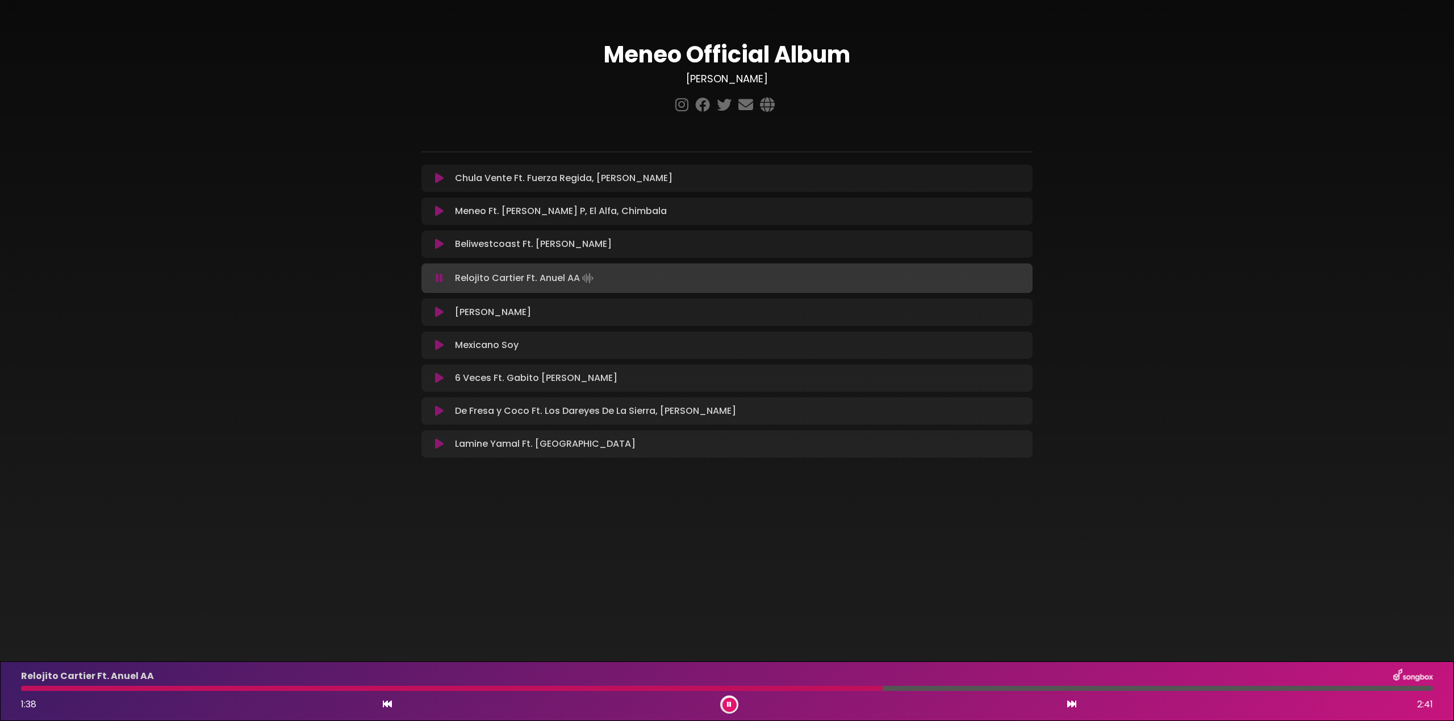
click at [869, 688] on div at bounding box center [452, 688] width 862 height 5
click at [756, 693] on div "Relojito Cartier Ft. Anuel AA 1:37 2:41" at bounding box center [727, 691] width 1426 height 45
click at [768, 692] on div "Relojito Cartier Ft. Anuel AA 1:37 2:41" at bounding box center [727, 691] width 1426 height 45
click at [750, 690] on div at bounding box center [450, 688] width 858 height 5
click at [697, 690] on div at bounding box center [393, 688] width 745 height 5
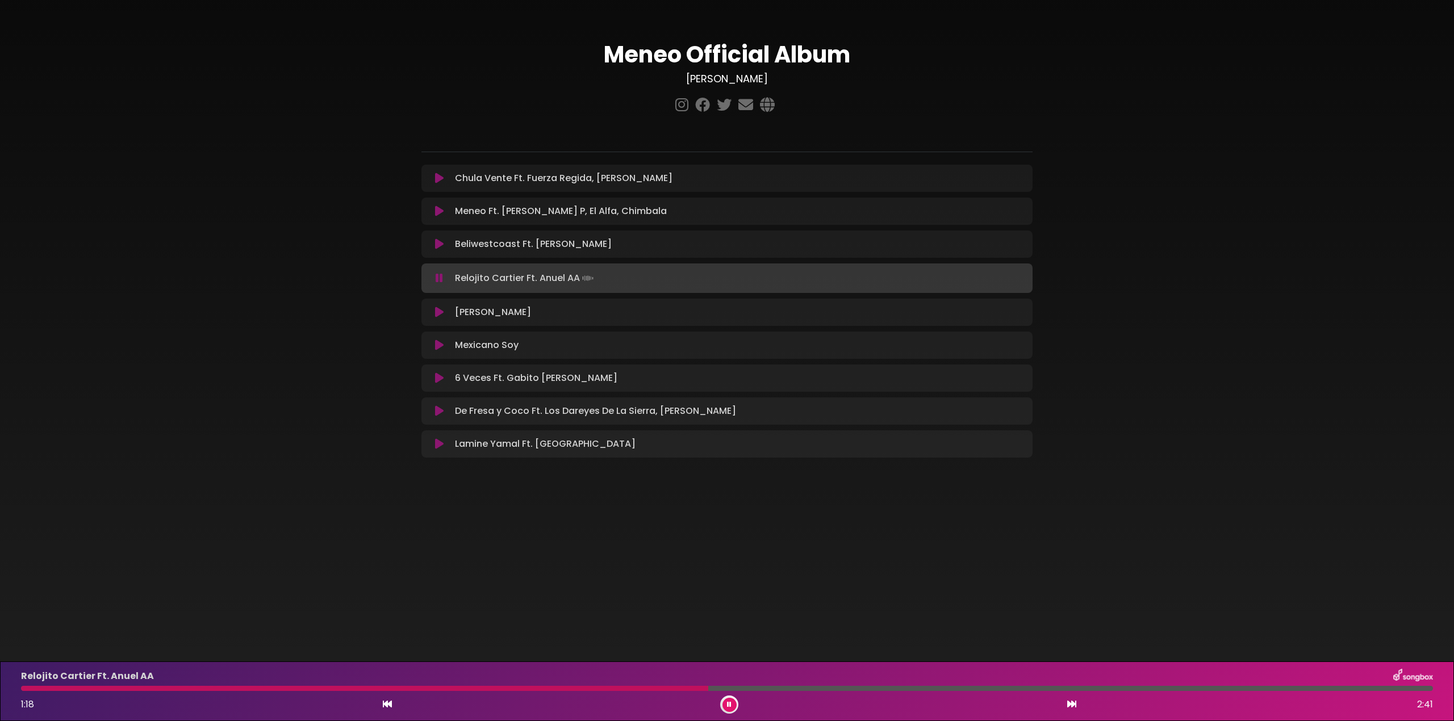
click at [708, 691] on div at bounding box center [364, 688] width 687 height 5
drag, startPoint x: 706, startPoint y: 691, endPoint x: 692, endPoint y: 691, distance: 14.2
click at [692, 691] on div at bounding box center [727, 688] width 1412 height 5
click at [857, 689] on div at bounding box center [727, 688] width 1412 height 5
click at [916, 690] on div at bounding box center [727, 688] width 1412 height 5
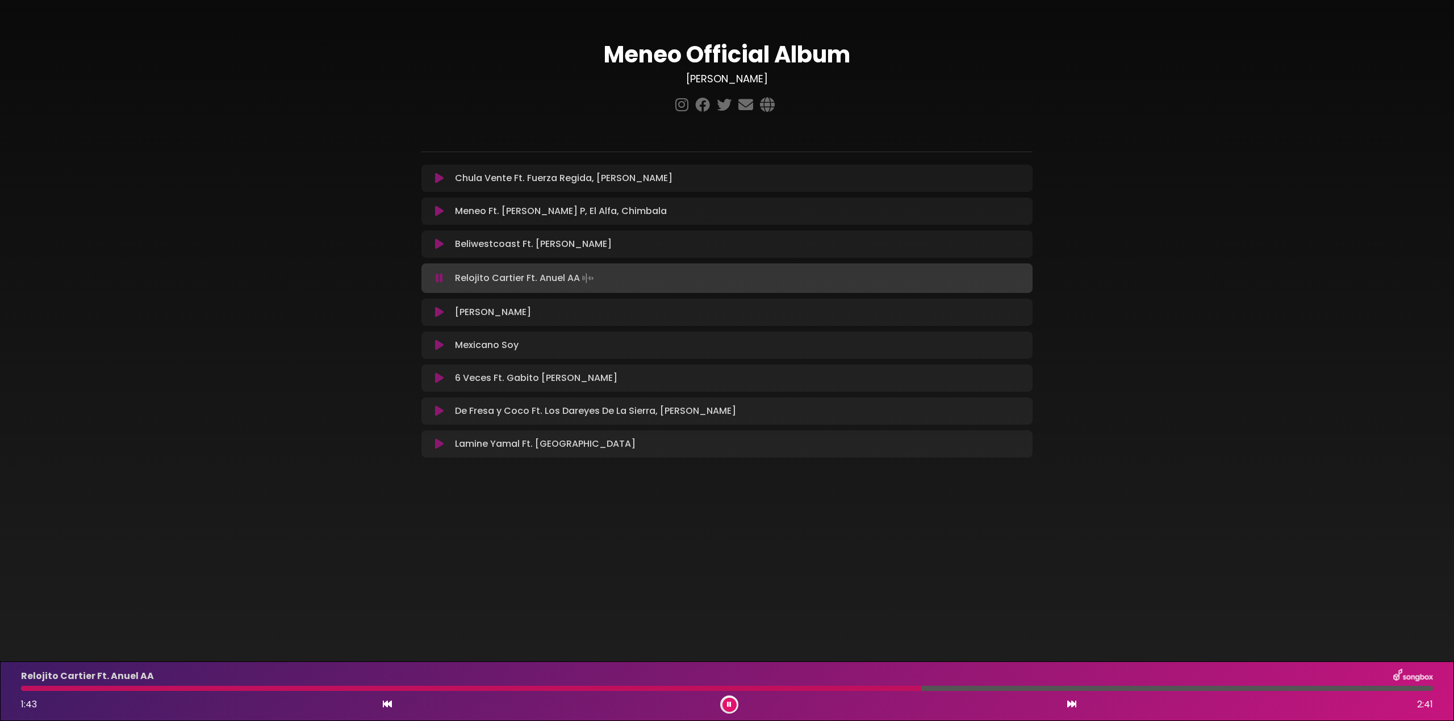
click at [969, 692] on div "Relojito Cartier Ft. Anuel AA 1:43 2:41" at bounding box center [727, 691] width 1426 height 45
click at [985, 691] on div "Relojito Cartier Ft. Anuel AA 1:43 2:41" at bounding box center [727, 691] width 1426 height 45
click at [988, 689] on div at bounding box center [727, 688] width 1412 height 5
click at [1045, 688] on div at bounding box center [727, 688] width 1412 height 5
click at [1089, 688] on div at bounding box center [727, 688] width 1412 height 5
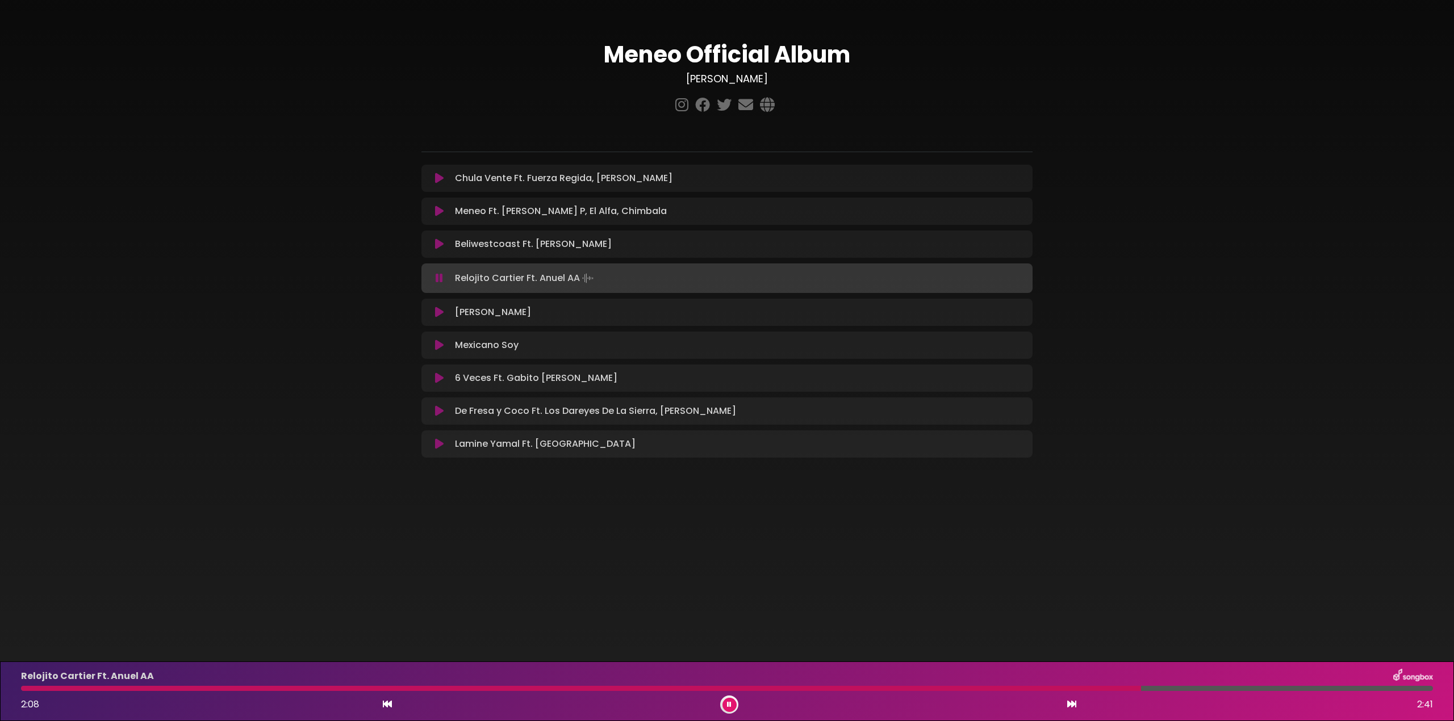
click at [731, 703] on icon at bounding box center [729, 704] width 5 height 7
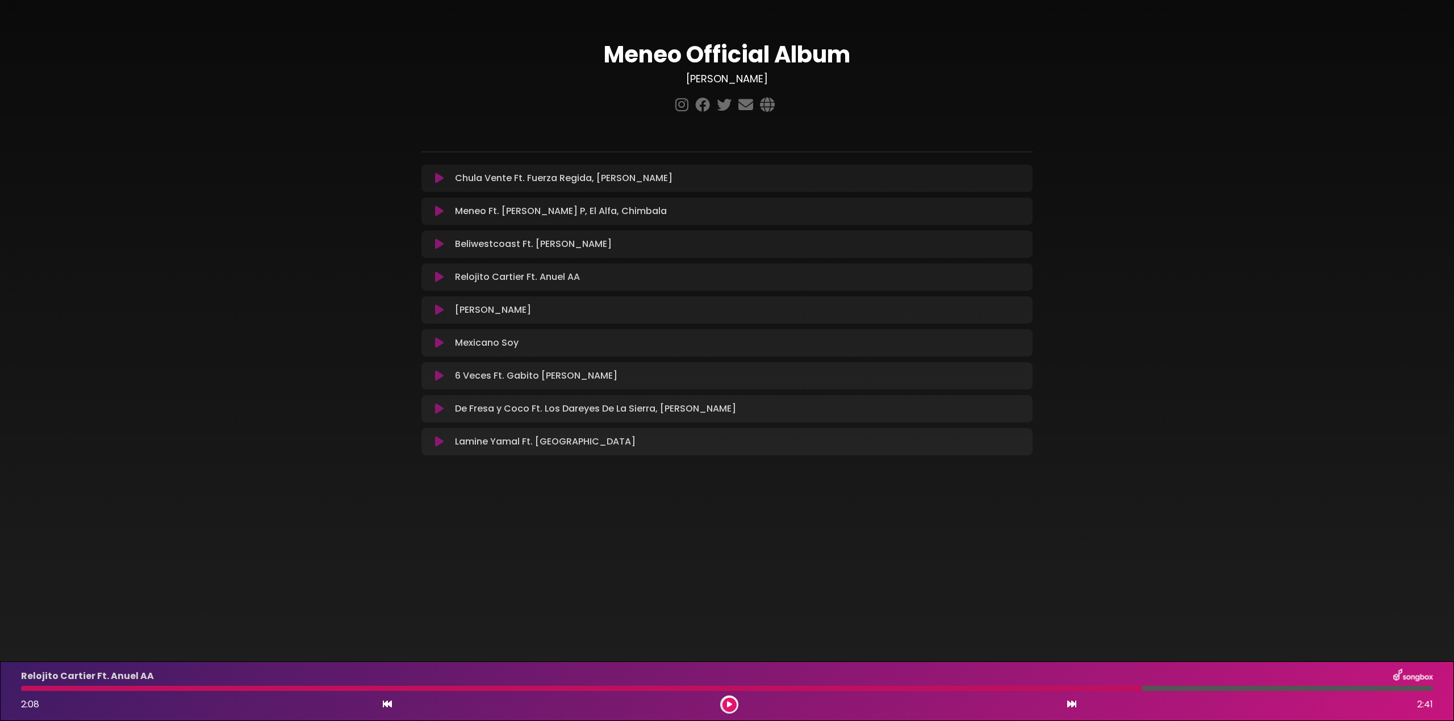
click at [437, 313] on icon at bounding box center [439, 309] width 9 height 11
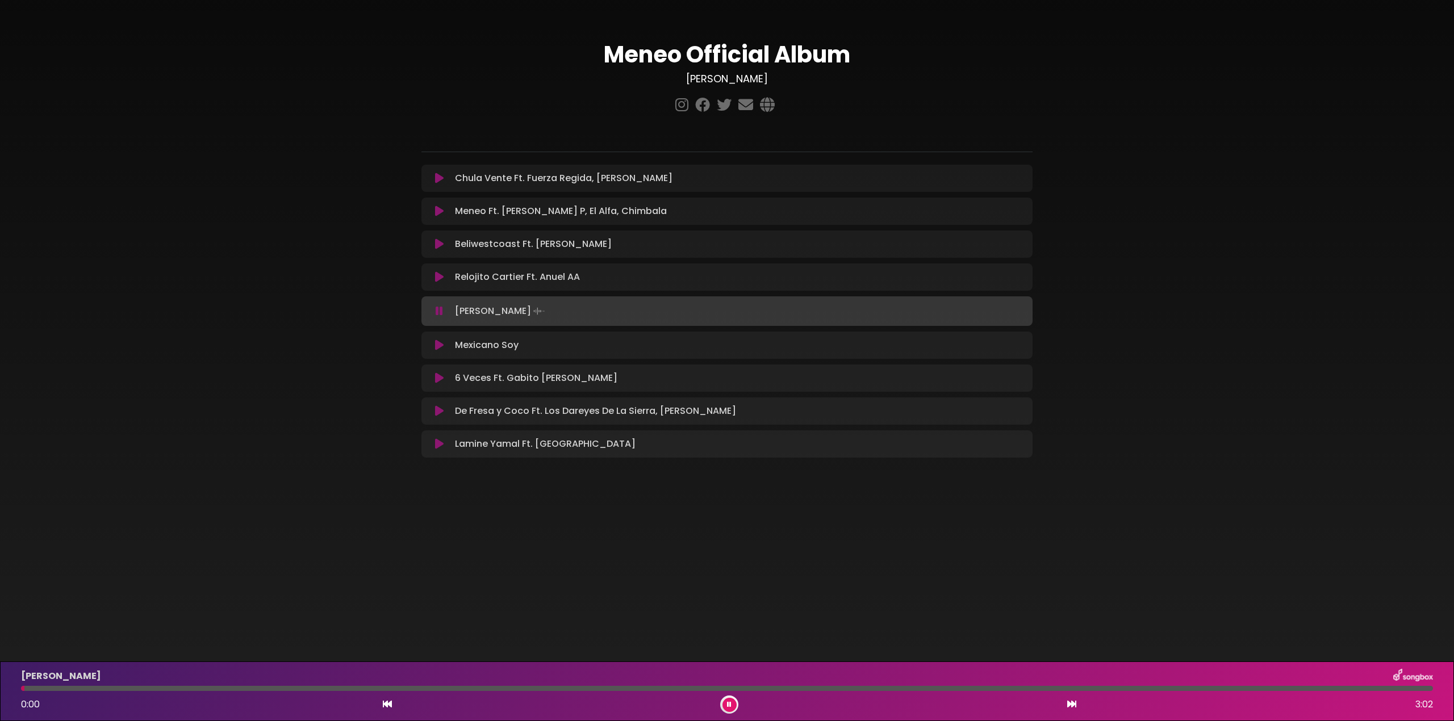
click at [256, 690] on div at bounding box center [727, 688] width 1412 height 5
click at [222, 688] on div at bounding box center [153, 688] width 265 height 5
click at [168, 690] on div at bounding box center [126, 688] width 210 height 5
click at [95, 690] on div at bounding box center [727, 688] width 1412 height 5
drag, startPoint x: 94, startPoint y: 690, endPoint x: 0, endPoint y: 688, distance: 93.7
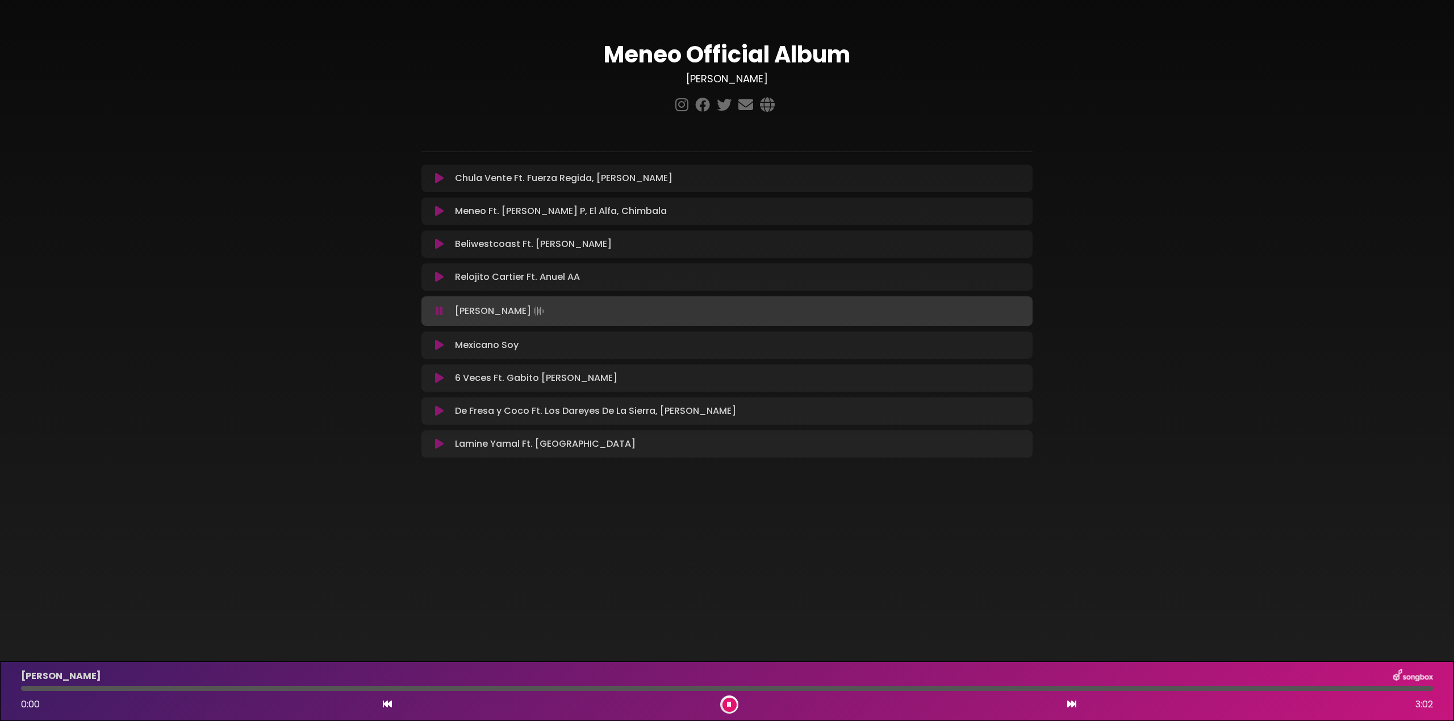
click at [21, 688] on div at bounding box center [727, 688] width 1412 height 5
click at [62, 691] on div "[PERSON_NAME] 0:01 3:02" at bounding box center [727, 691] width 1426 height 45
click at [73, 691] on div at bounding box center [727, 688] width 1412 height 5
click at [88, 692] on div "[PERSON_NAME] 0:11 3:02" at bounding box center [727, 691] width 1426 height 45
click at [87, 688] on div at bounding box center [67, 688] width 93 height 5
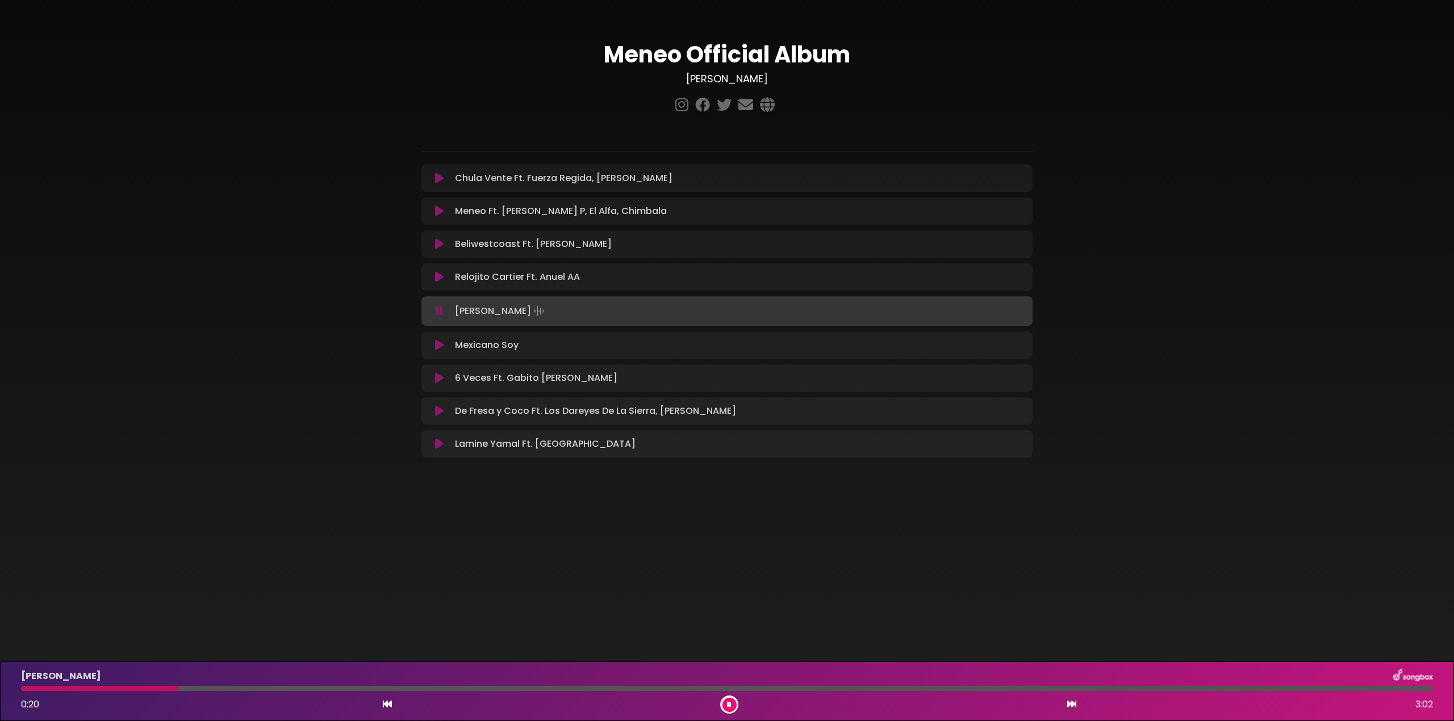
click at [85, 690] on div at bounding box center [99, 688] width 157 height 5
click at [79, 691] on div at bounding box center [57, 688] width 72 height 5
click at [621, 693] on div "[PERSON_NAME] 0:57 3:02" at bounding box center [727, 691] width 1426 height 45
click at [625, 690] on div at bounding box center [727, 688] width 1412 height 5
click at [688, 692] on div "[PERSON_NAME] 1:20 3:02" at bounding box center [727, 691] width 1426 height 45
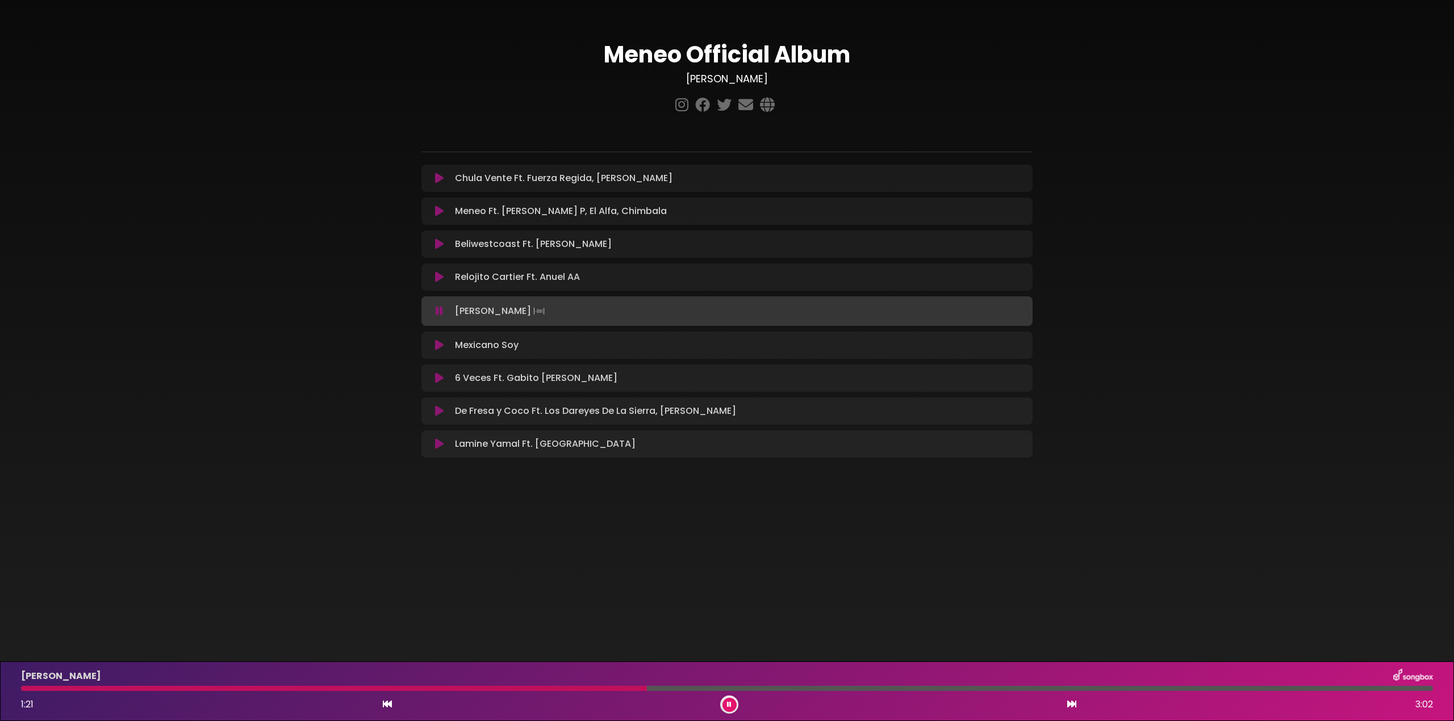
click at [711, 692] on div "[PERSON_NAME] 1:21 3:02" at bounding box center [727, 691] width 1426 height 45
click at [723, 692] on div "[PERSON_NAME] 1:21 3:02" at bounding box center [727, 691] width 1426 height 45
click at [710, 689] on div at bounding box center [727, 688] width 1412 height 5
click at [803, 690] on div at bounding box center [727, 688] width 1412 height 5
click at [896, 692] on div "[PERSON_NAME] 1:42 3:02" at bounding box center [727, 691] width 1426 height 45
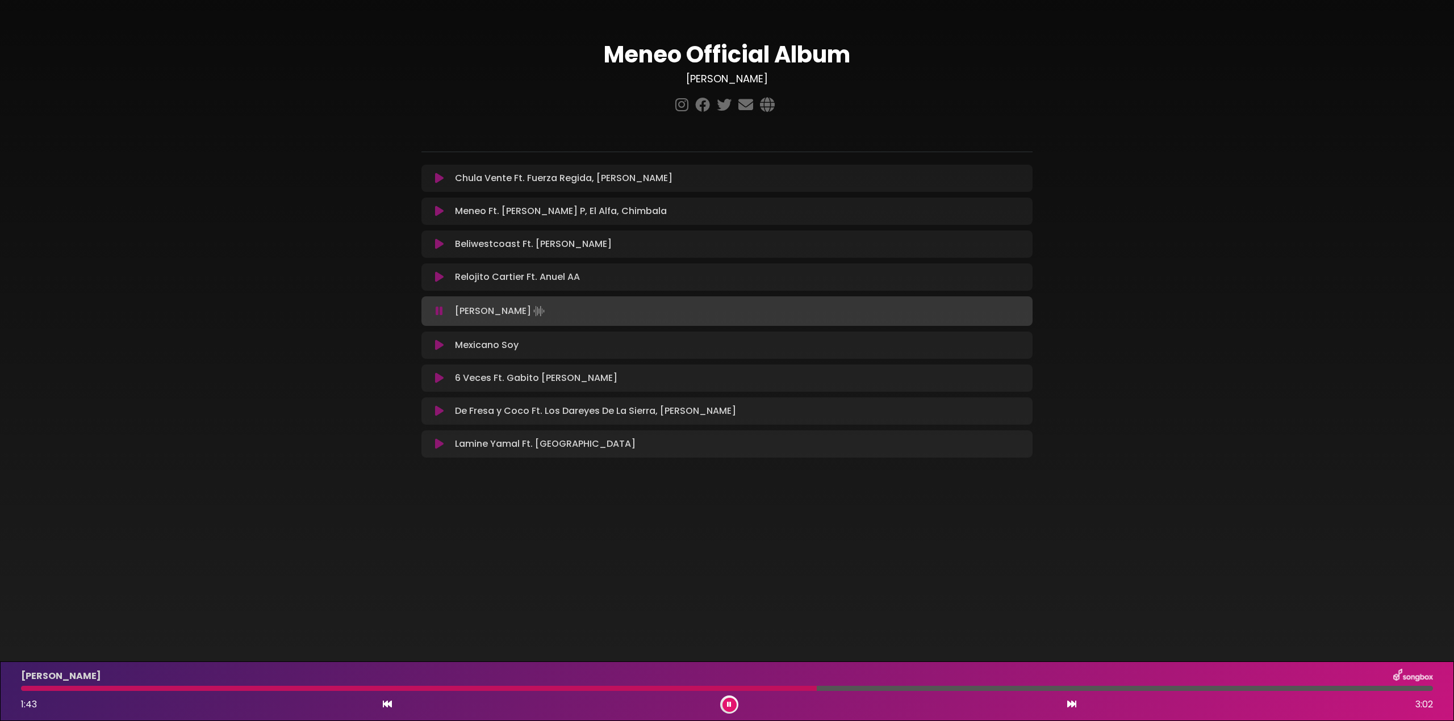
click at [900, 690] on div at bounding box center [727, 688] width 1412 height 5
click at [993, 691] on div at bounding box center [727, 688] width 1412 height 5
click at [916, 688] on div at bounding box center [727, 688] width 1412 height 5
click at [937, 689] on div at bounding box center [551, 688] width 1060 height 5
click at [958, 691] on div at bounding box center [496, 688] width 950 height 5
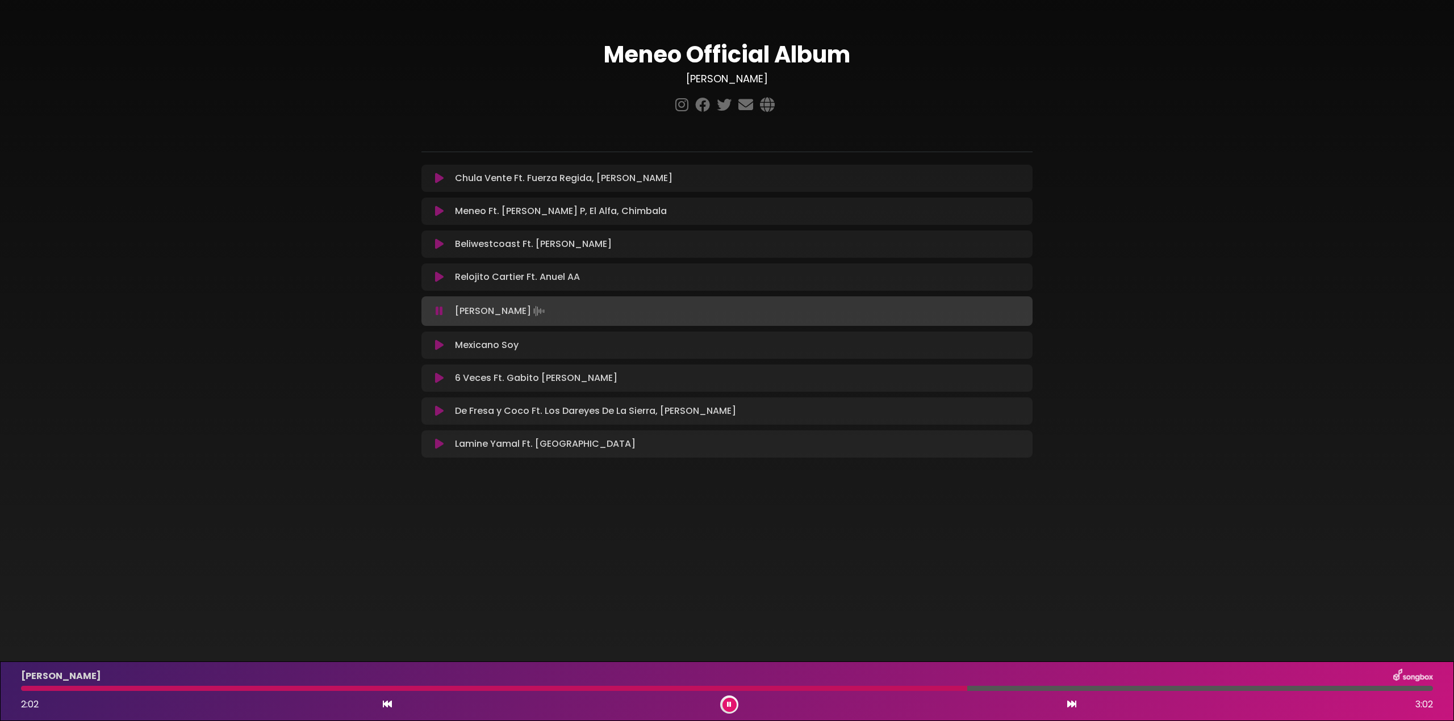
click at [958, 691] on div "[PERSON_NAME] 2:02 3:02" at bounding box center [727, 691] width 1426 height 45
click at [948, 690] on div at bounding box center [553, 688] width 1064 height 5
click at [436, 381] on icon at bounding box center [439, 378] width 9 height 11
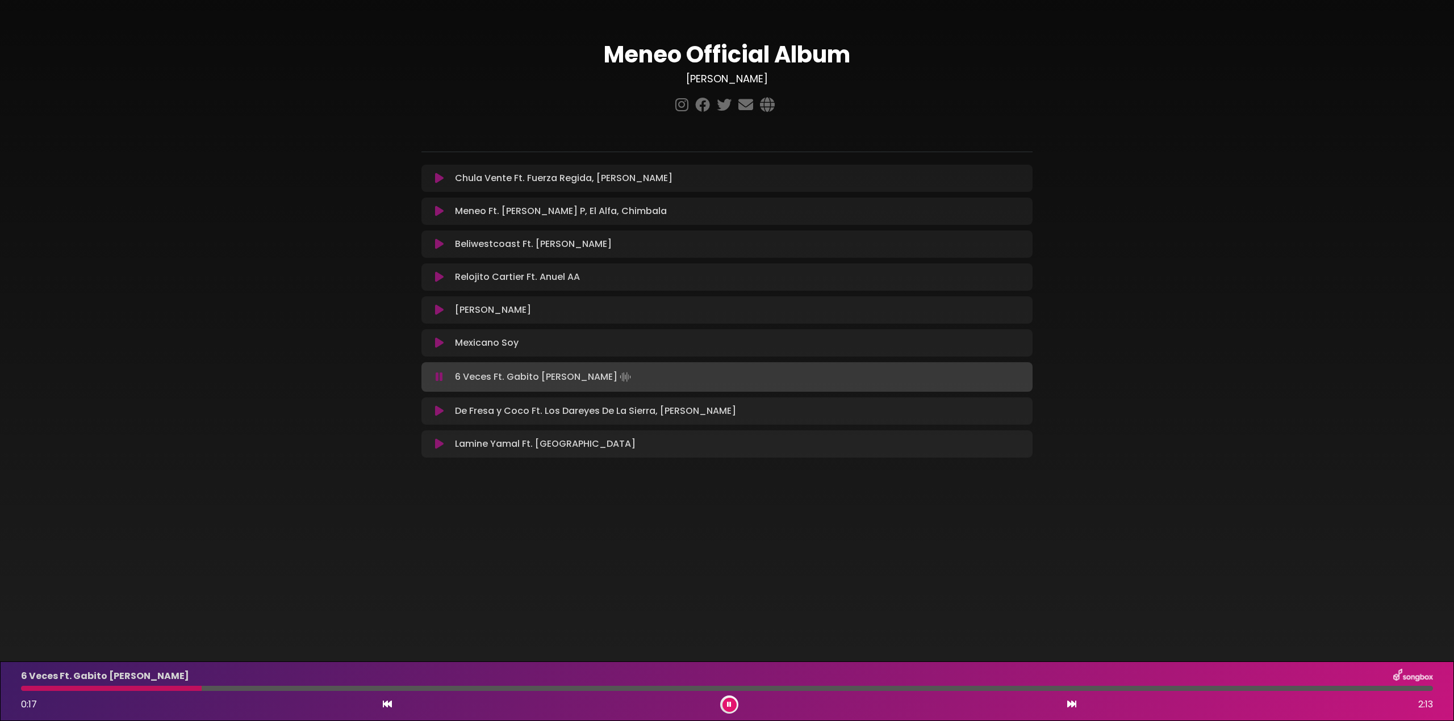
click at [268, 691] on div at bounding box center [727, 688] width 1412 height 5
click at [295, 690] on div at bounding box center [727, 688] width 1412 height 5
click at [294, 691] on div "6 Veces Ft. Gabito [PERSON_NAME] 0:34 2:13" at bounding box center [727, 691] width 1426 height 45
click at [289, 691] on div "6 Veces Ft. Gabito [PERSON_NAME] 0:35 2:13" at bounding box center [727, 691] width 1426 height 45
click at [282, 691] on div at bounding box center [210, 688] width 379 height 5
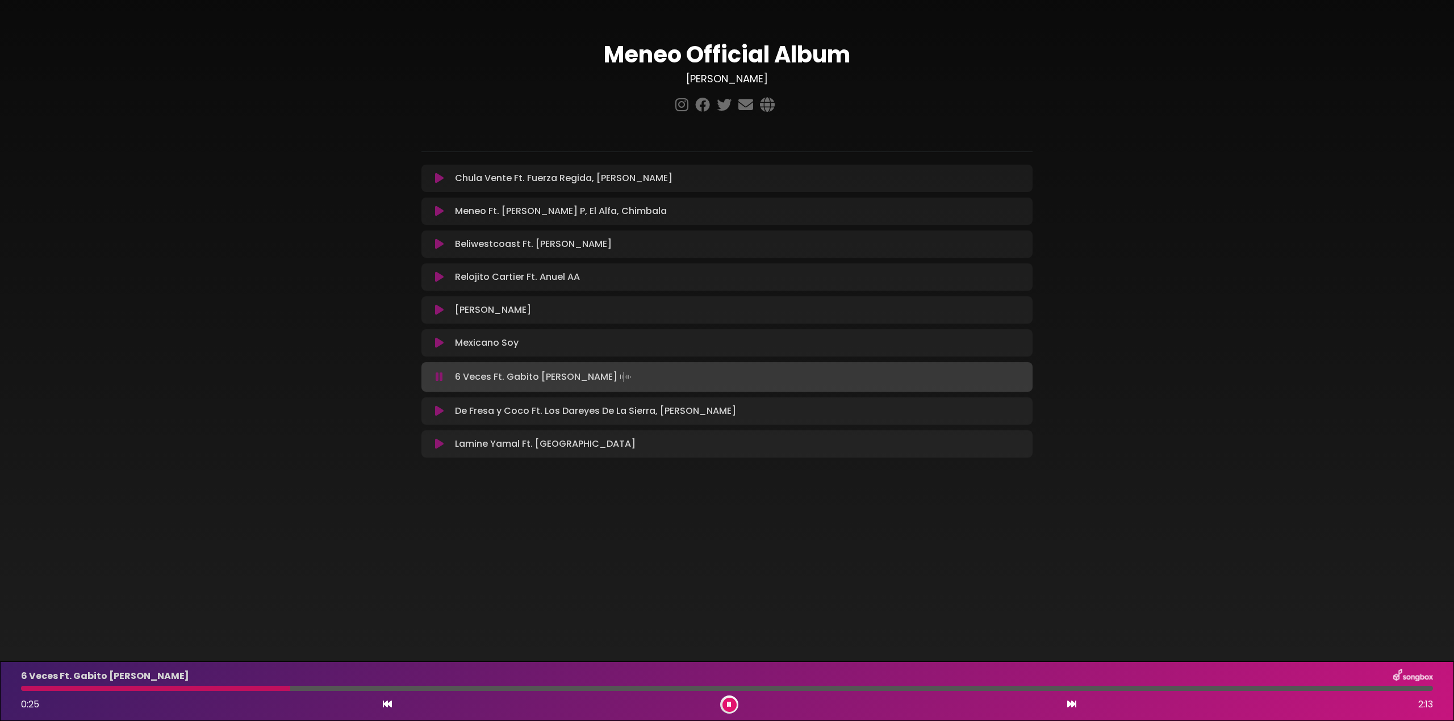
click at [315, 691] on div "6 Veces Ft. Gabito [PERSON_NAME] 0:25 2:13" at bounding box center [727, 691] width 1426 height 45
click at [322, 691] on div at bounding box center [727, 688] width 1412 height 5
click at [332, 691] on div "6 Veces Ft. Gabito [PERSON_NAME] 0:30 2:13" at bounding box center [727, 691] width 1426 height 45
click at [339, 690] on div at bounding box center [185, 688] width 329 height 5
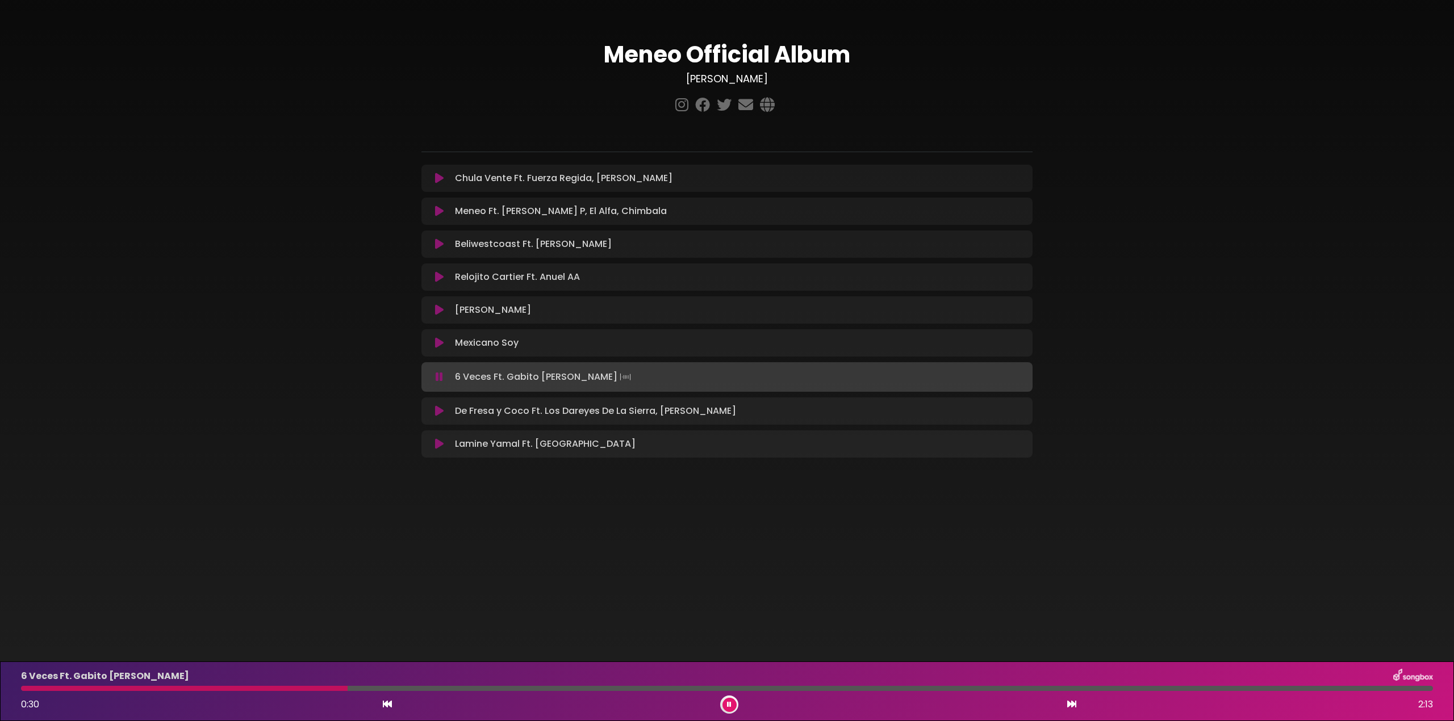
click at [335, 691] on div at bounding box center [184, 688] width 327 height 5
click at [327, 691] on div "6 Veces Ft. Gabito [PERSON_NAME] 0:30 2:13" at bounding box center [727, 691] width 1426 height 45
click at [327, 691] on div at bounding box center [185, 688] width 329 height 5
click at [320, 691] on div at bounding box center [179, 688] width 316 height 5
click at [320, 691] on div at bounding box center [176, 688] width 311 height 5
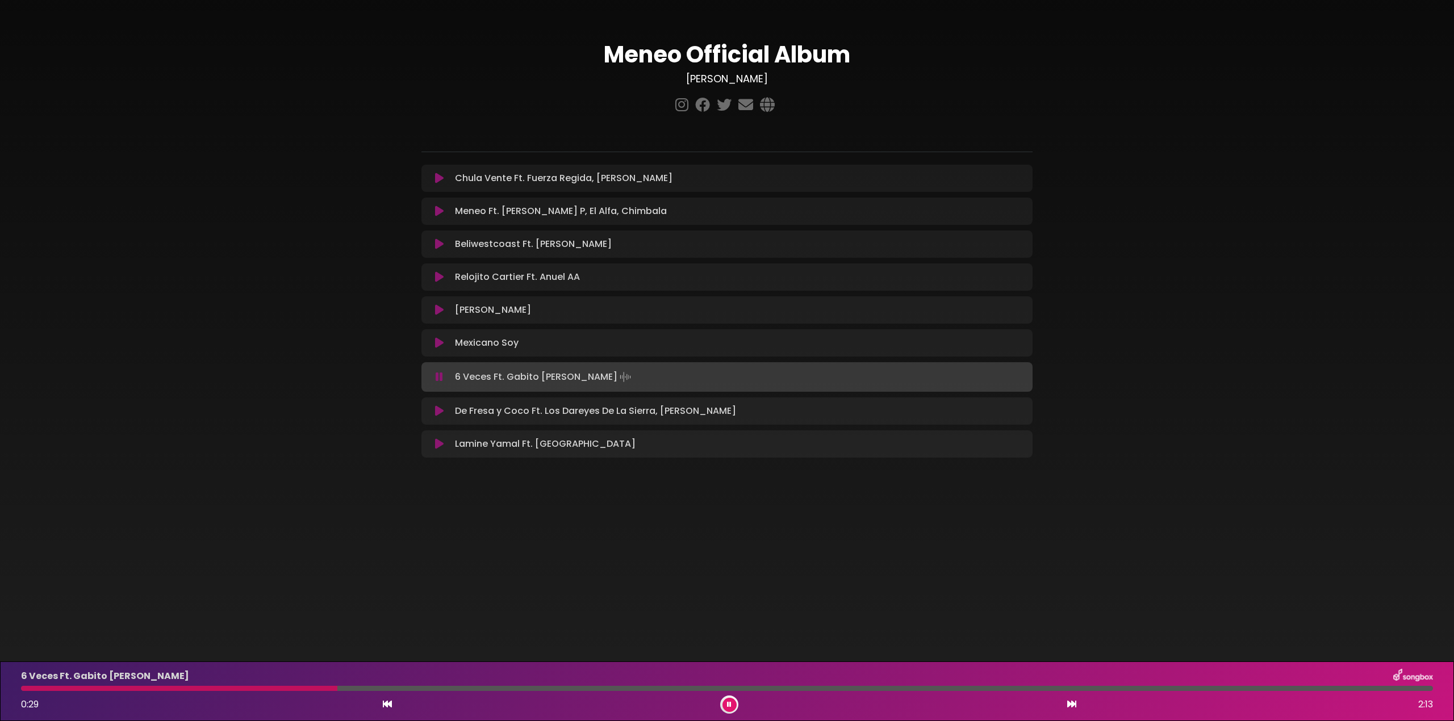
click at [324, 690] on div at bounding box center [179, 688] width 316 height 5
click at [438, 413] on icon at bounding box center [439, 411] width 9 height 11
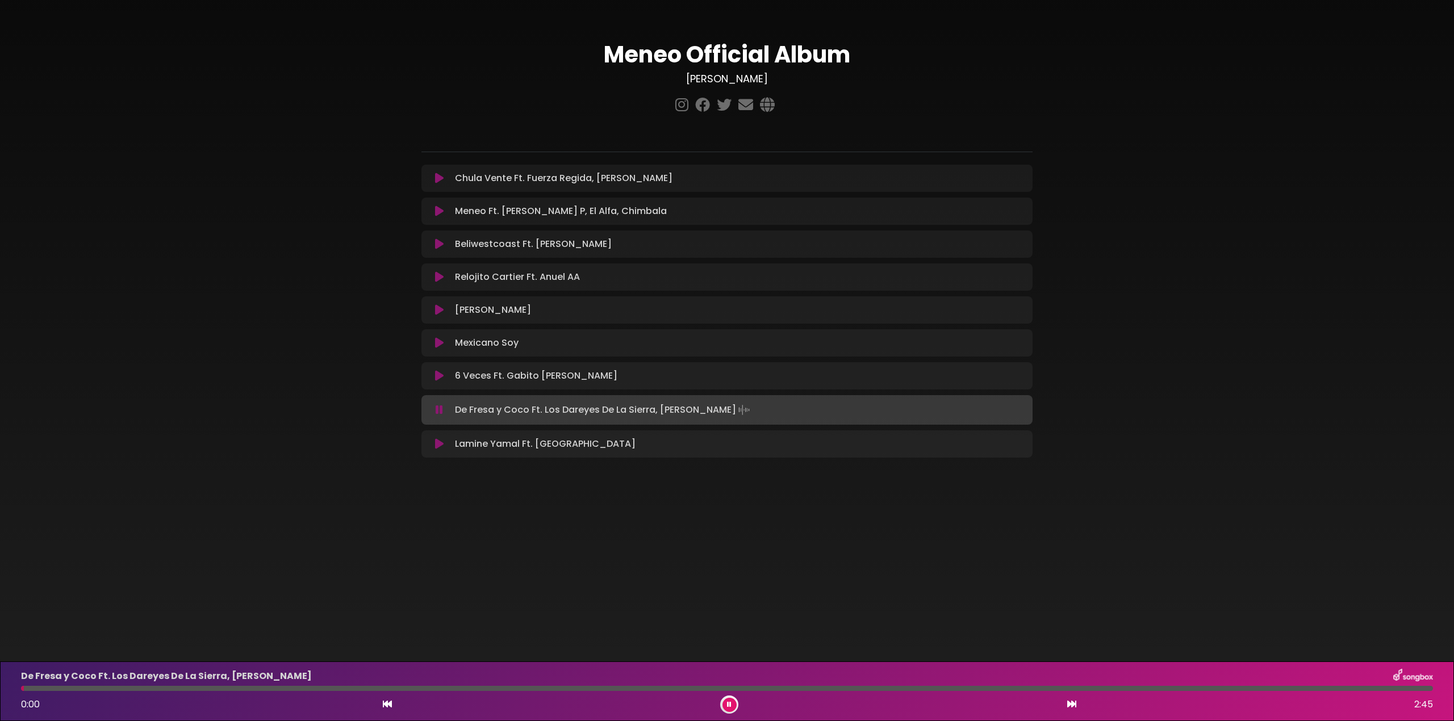
click at [717, 702] on div "0:00 2:45" at bounding box center [727, 705] width 1426 height 18
click at [728, 703] on icon at bounding box center [729, 704] width 5 height 7
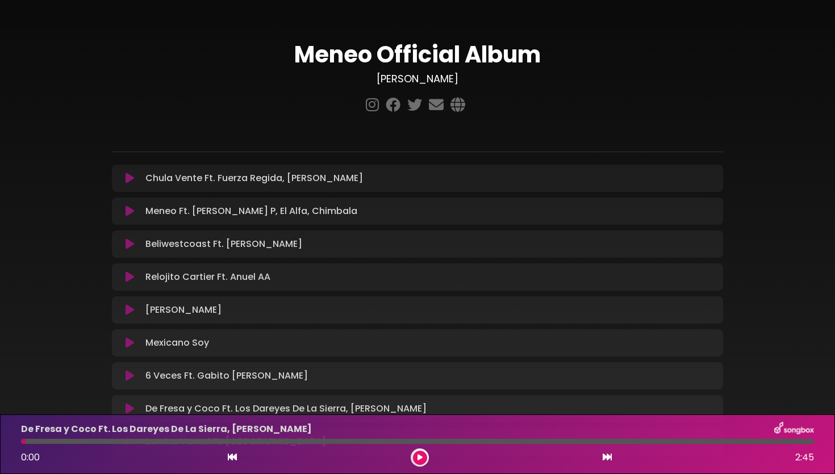
click at [481, 294] on div "Chula Vente Ft. Fuerza Regida, [PERSON_NAME] Loading Track... Your Feedback Nam…" at bounding box center [417, 310] width 611 height 291
